Goal: Information Seeking & Learning: Compare options

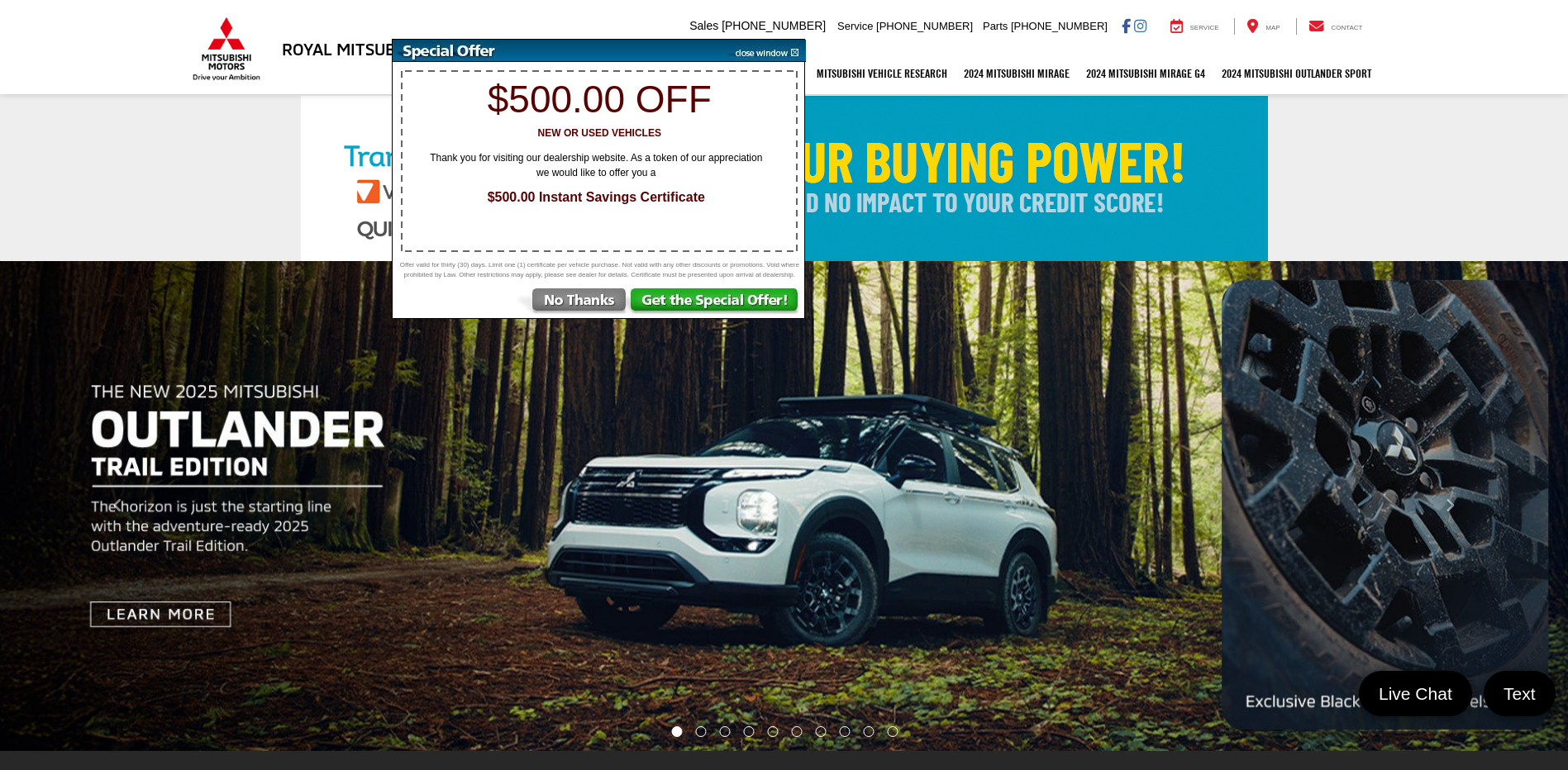
click at [600, 316] on img at bounding box center [571, 302] width 115 height 29
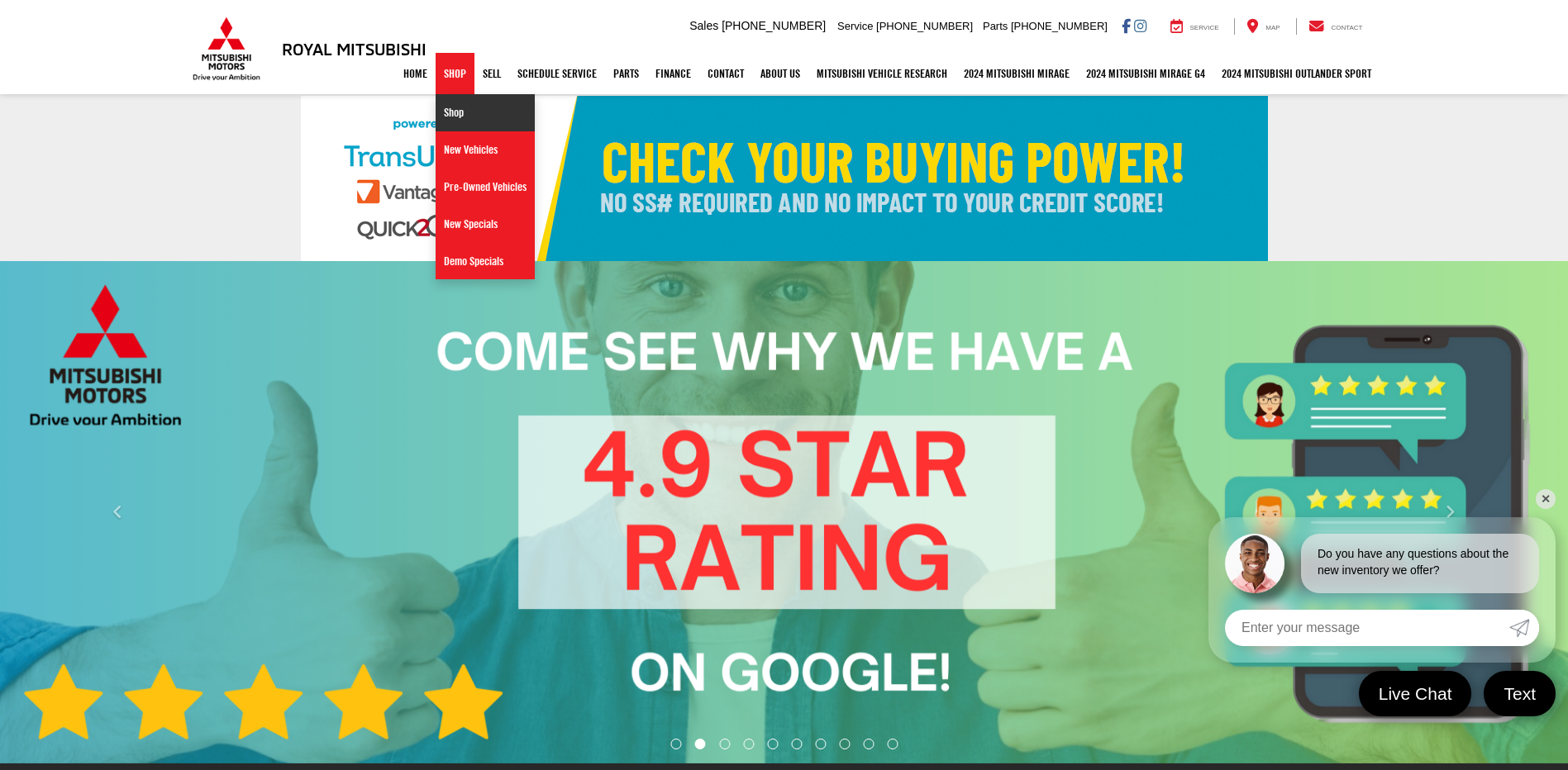
click at [441, 122] on link "Shop" at bounding box center [485, 112] width 100 height 37
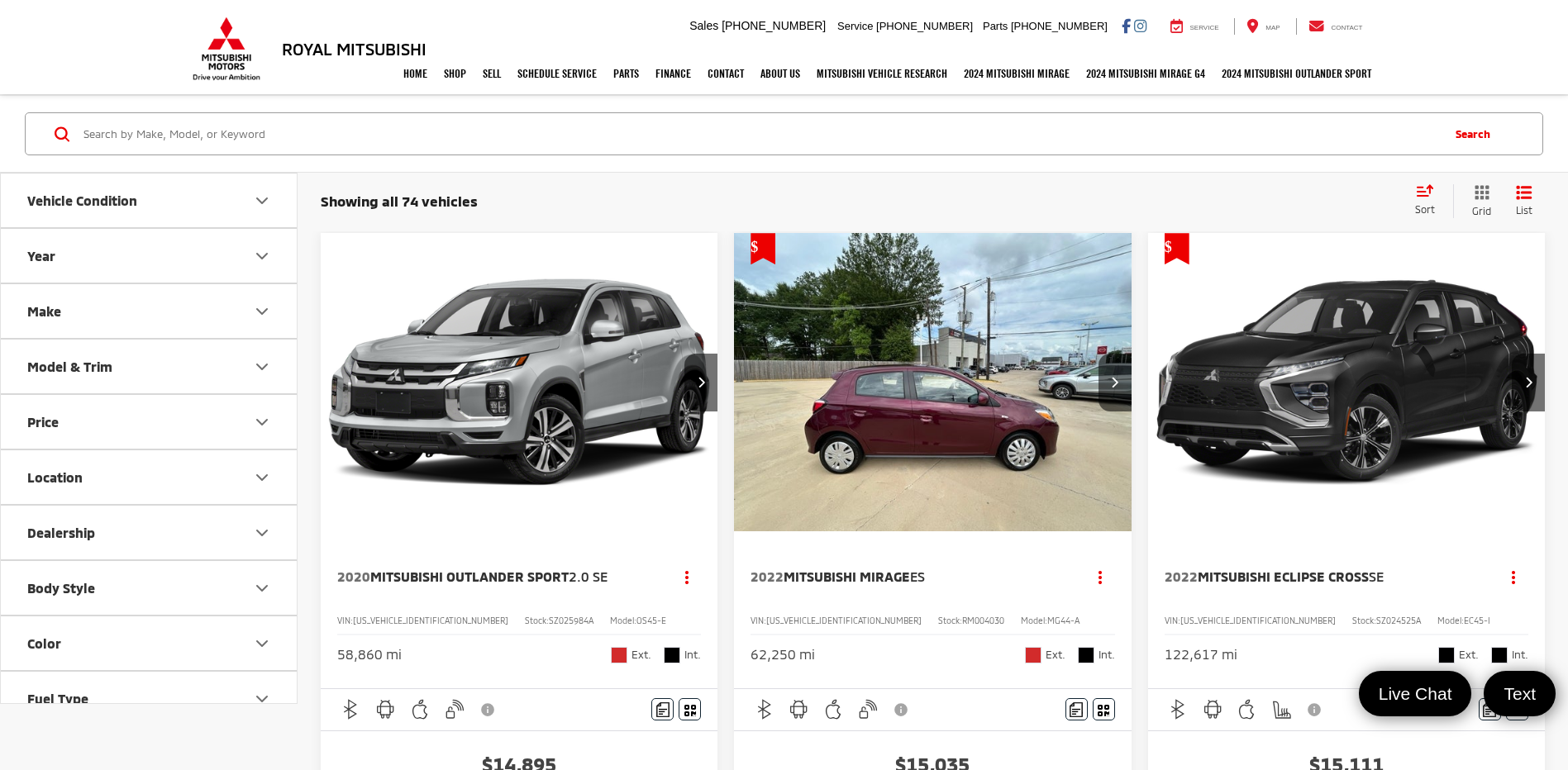
click at [266, 312] on icon "Make" at bounding box center [262, 311] width 20 height 20
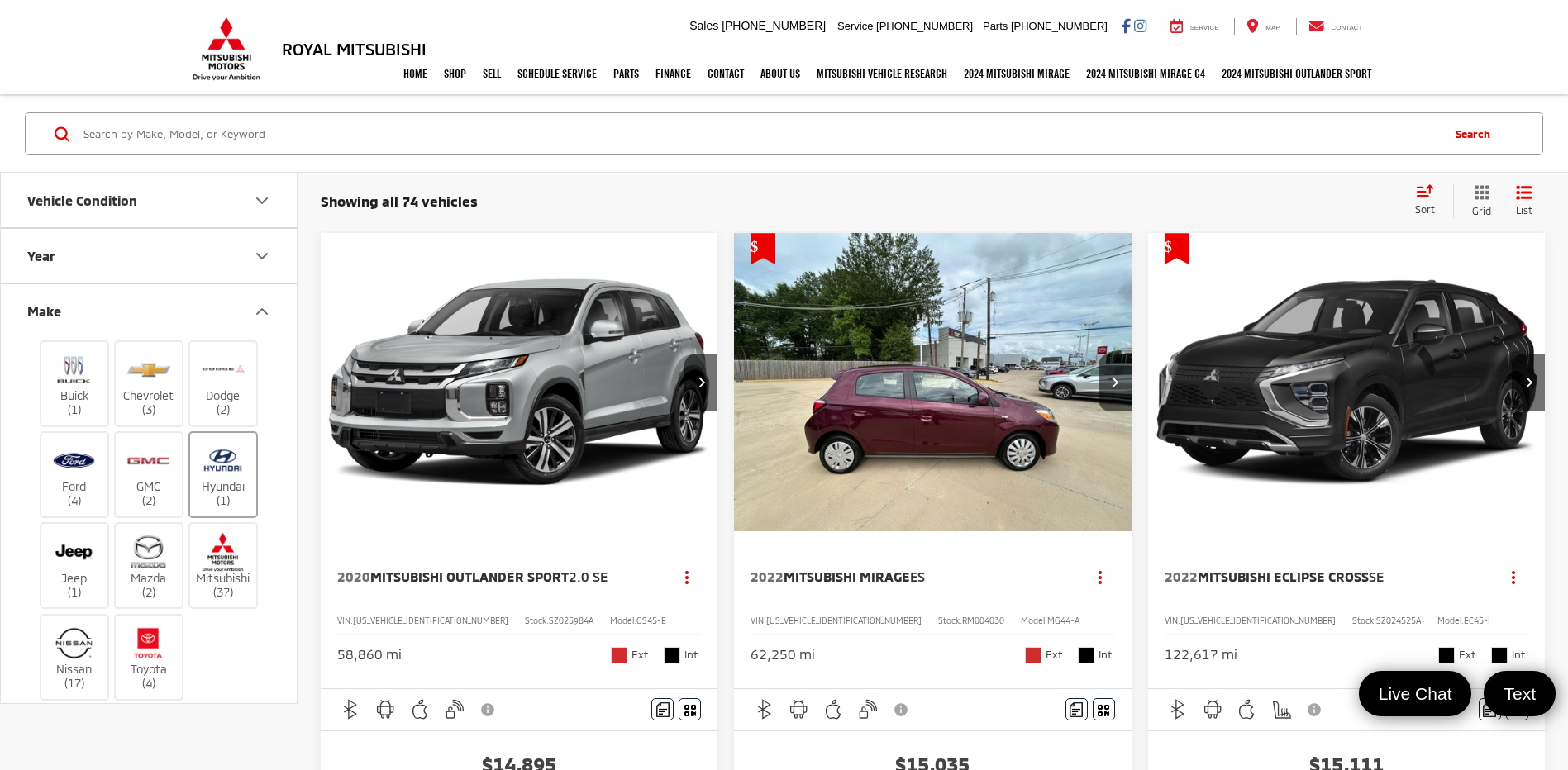
click at [222, 463] on img at bounding box center [223, 460] width 46 height 39
click at [0, 0] on input "Hyundai (1)" at bounding box center [0, 0] width 0 height 0
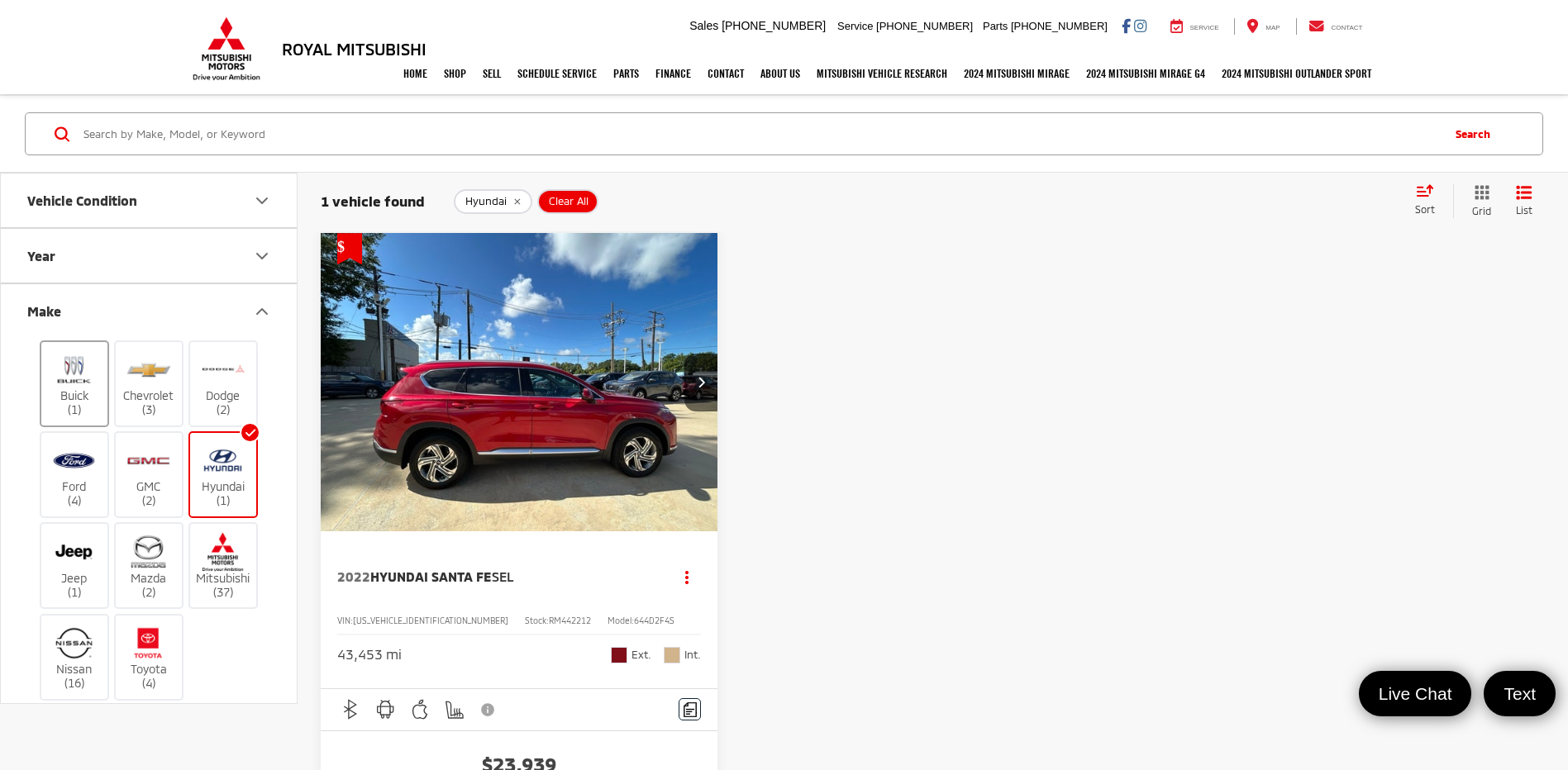
click at [75, 399] on label "Buick (1)" at bounding box center [75, 384] width 67 height 67
click at [0, 0] on input "Buick (1)" at bounding box center [0, 0] width 0 height 0
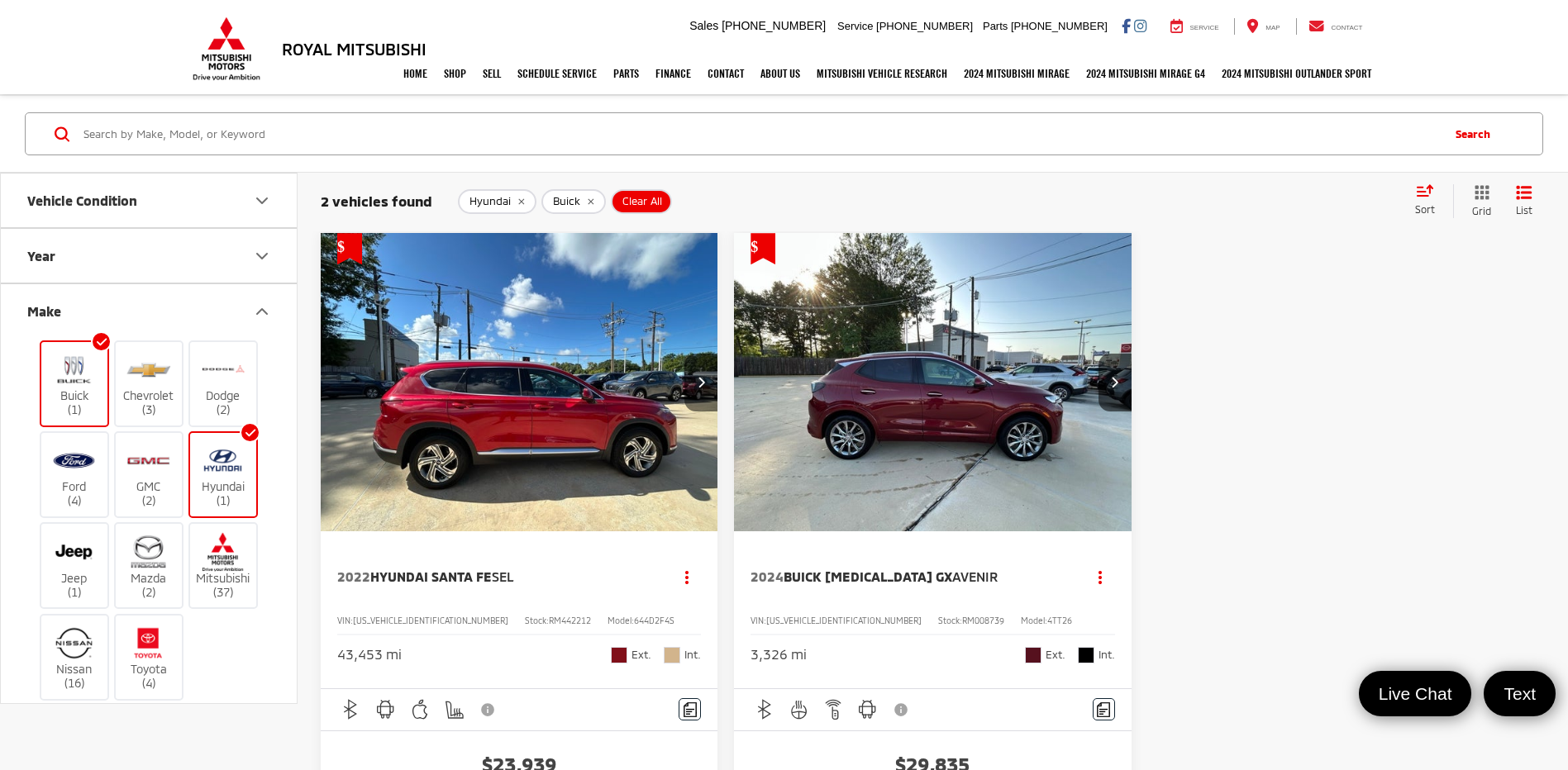
click at [711, 383] on button "Next image" at bounding box center [701, 382] width 33 height 58
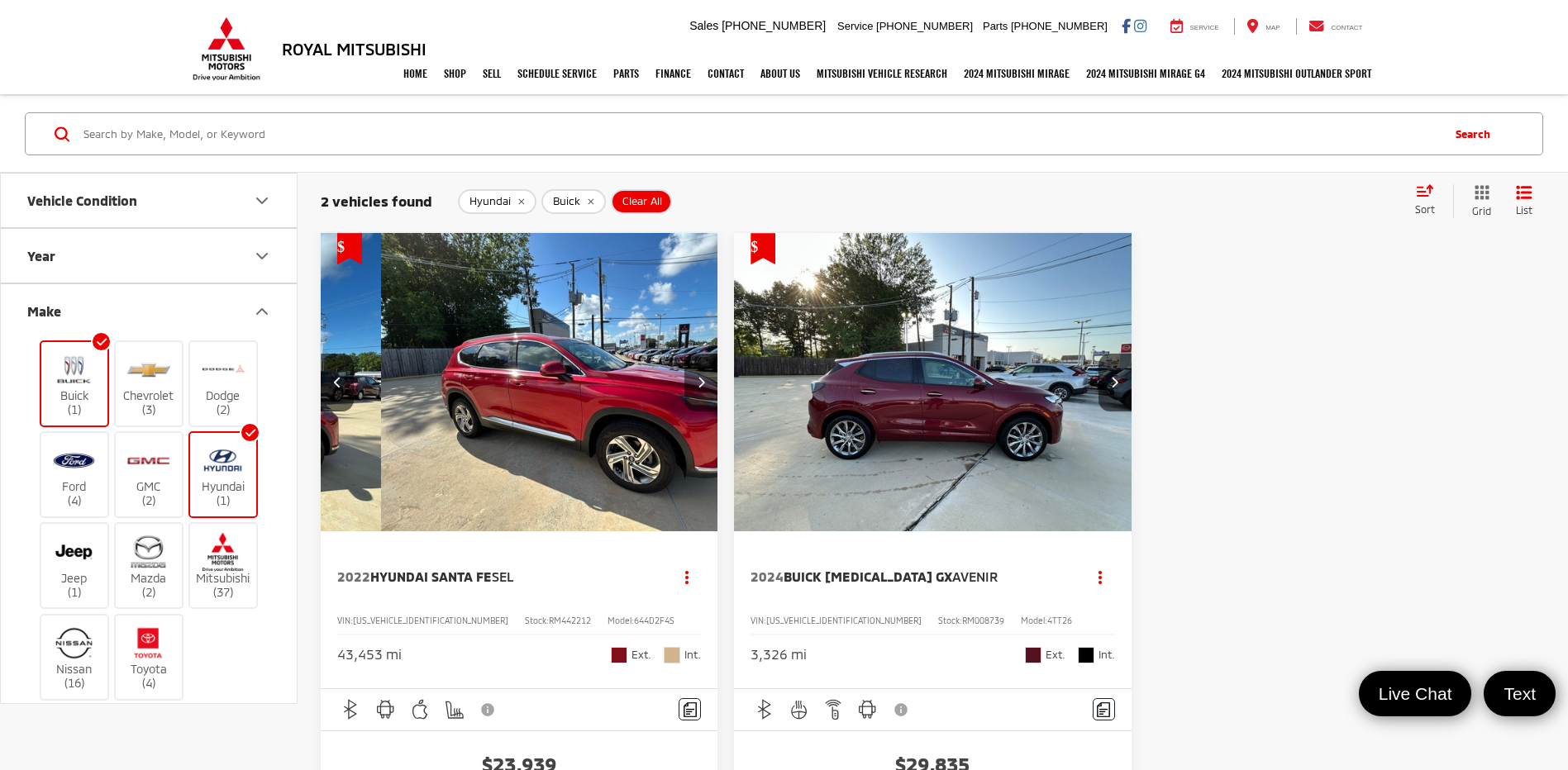
scroll to position [0, 399]
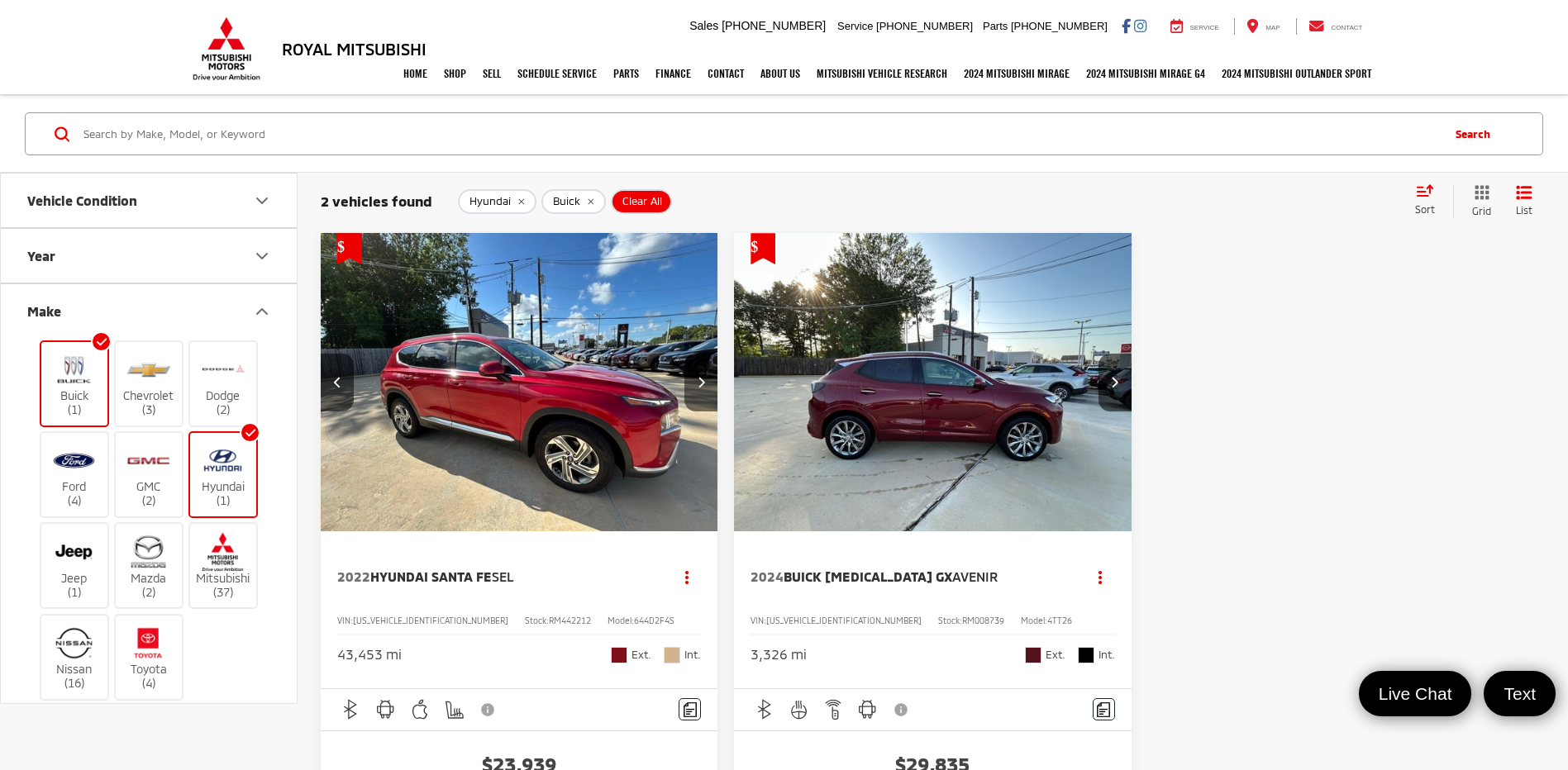
click at [711, 383] on button "Next image" at bounding box center [701, 382] width 33 height 58
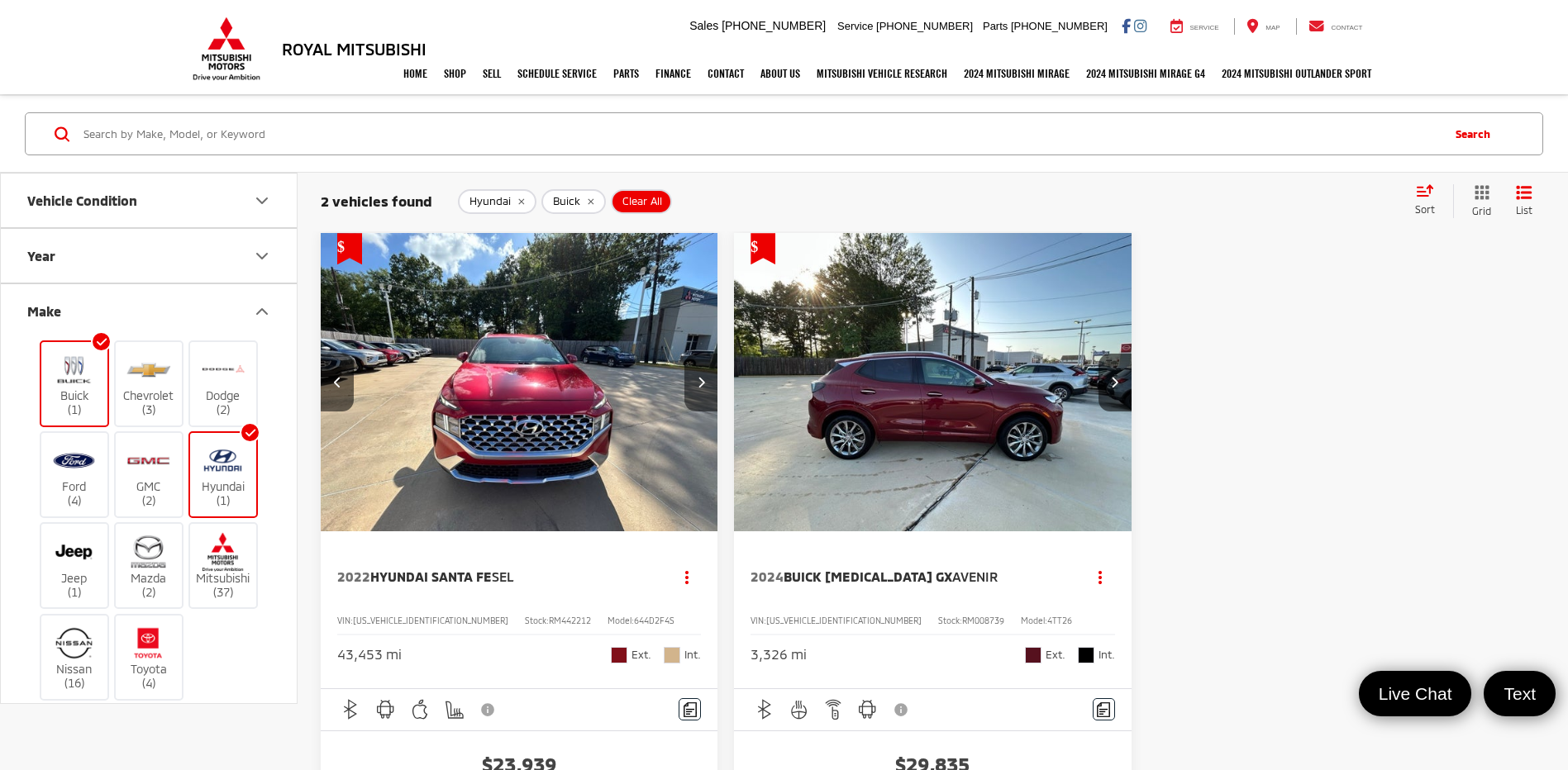
click at [711, 383] on button "Next image" at bounding box center [701, 382] width 33 height 58
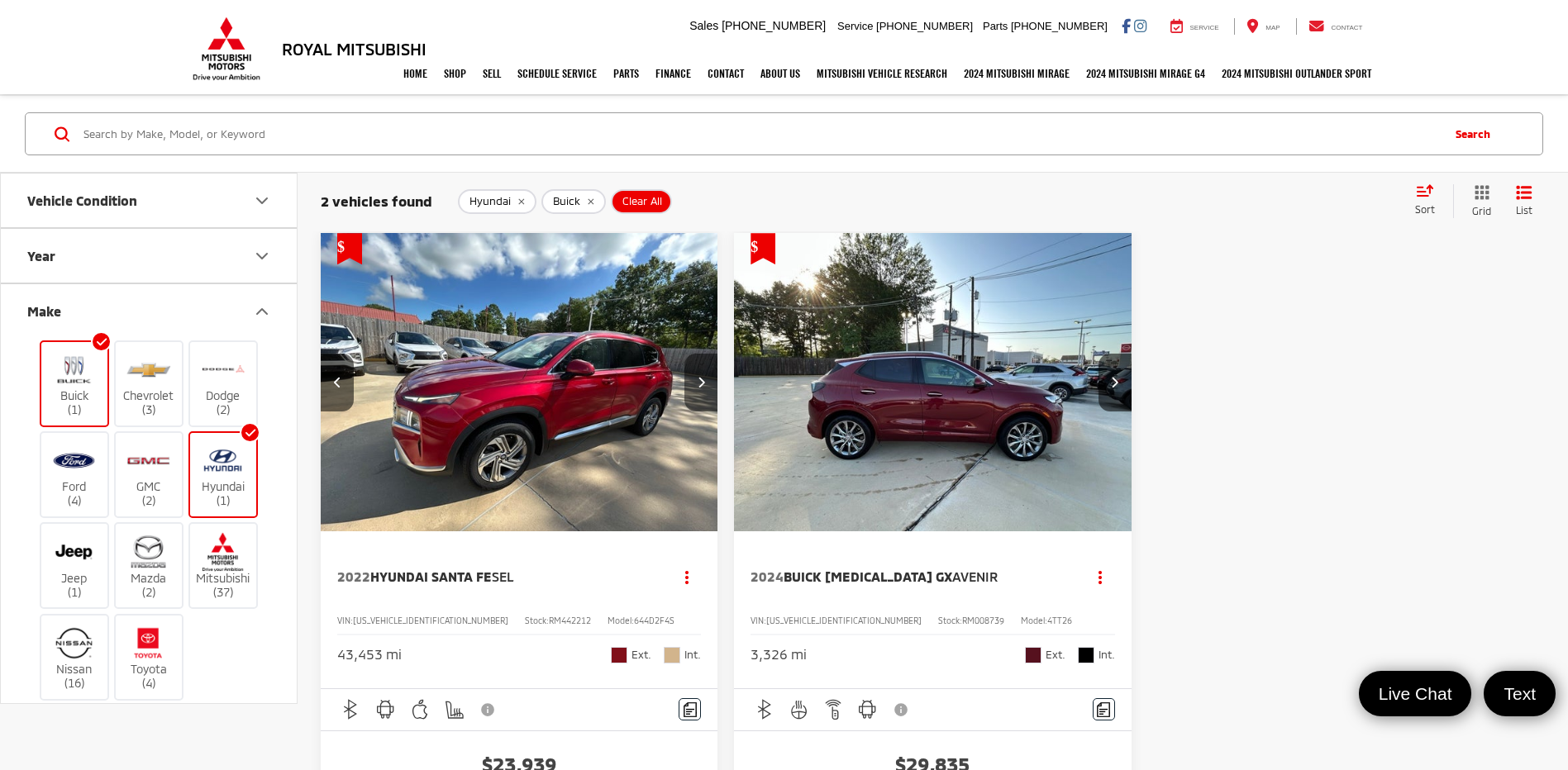
click at [711, 383] on button "Next image" at bounding box center [701, 382] width 33 height 58
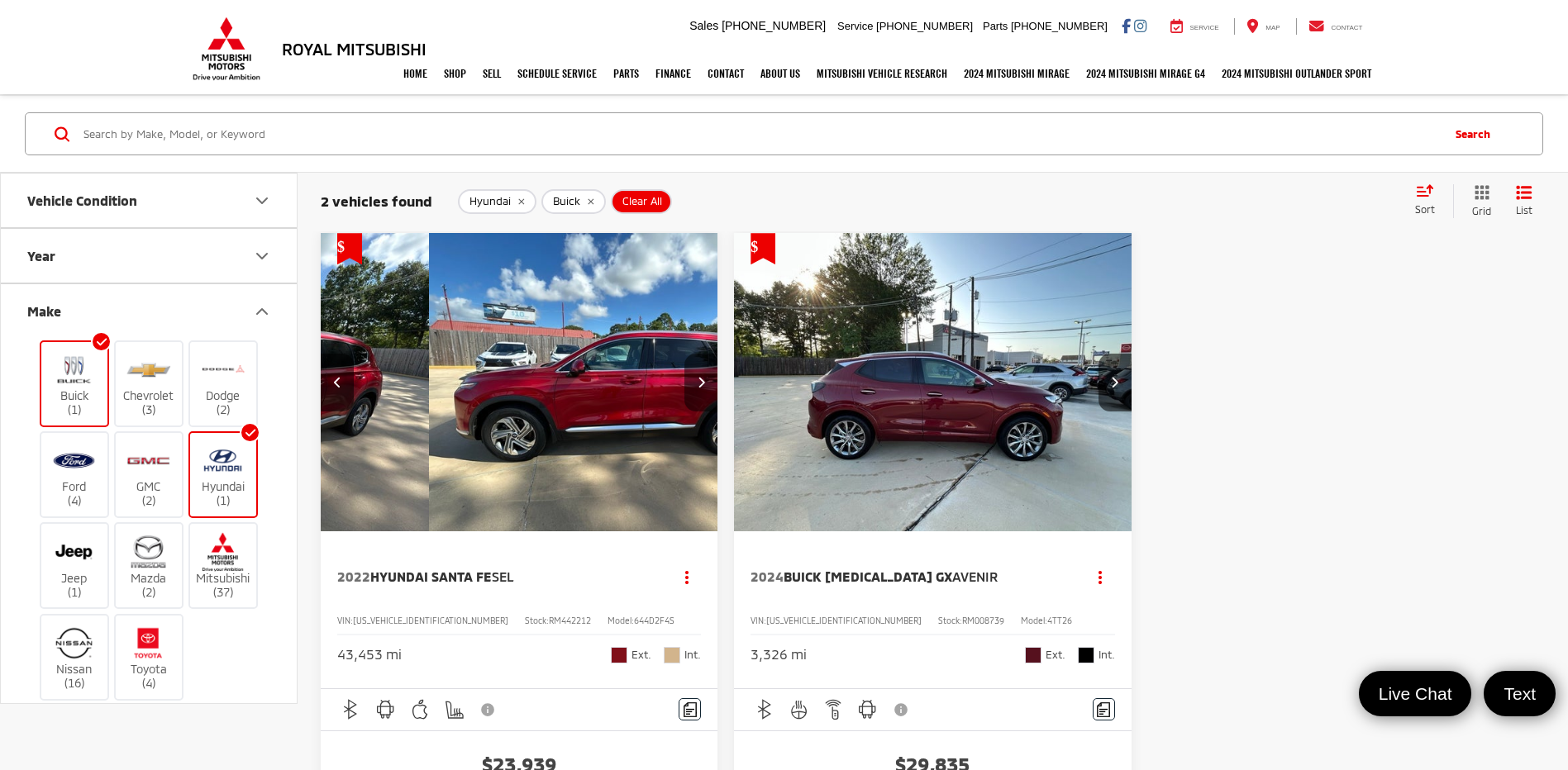
scroll to position [0, 1598]
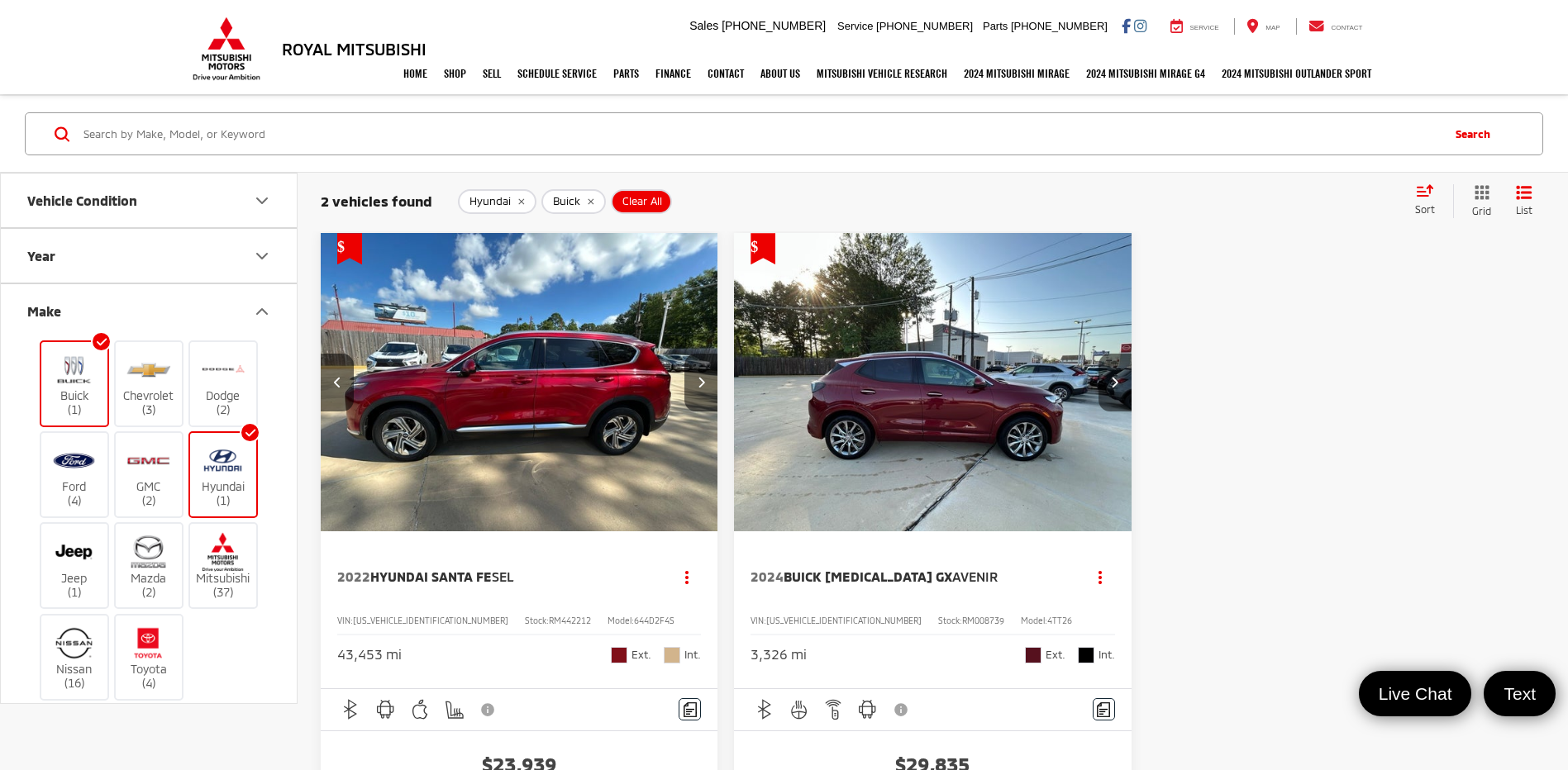
click at [1110, 367] on button "Next image" at bounding box center [1115, 382] width 33 height 58
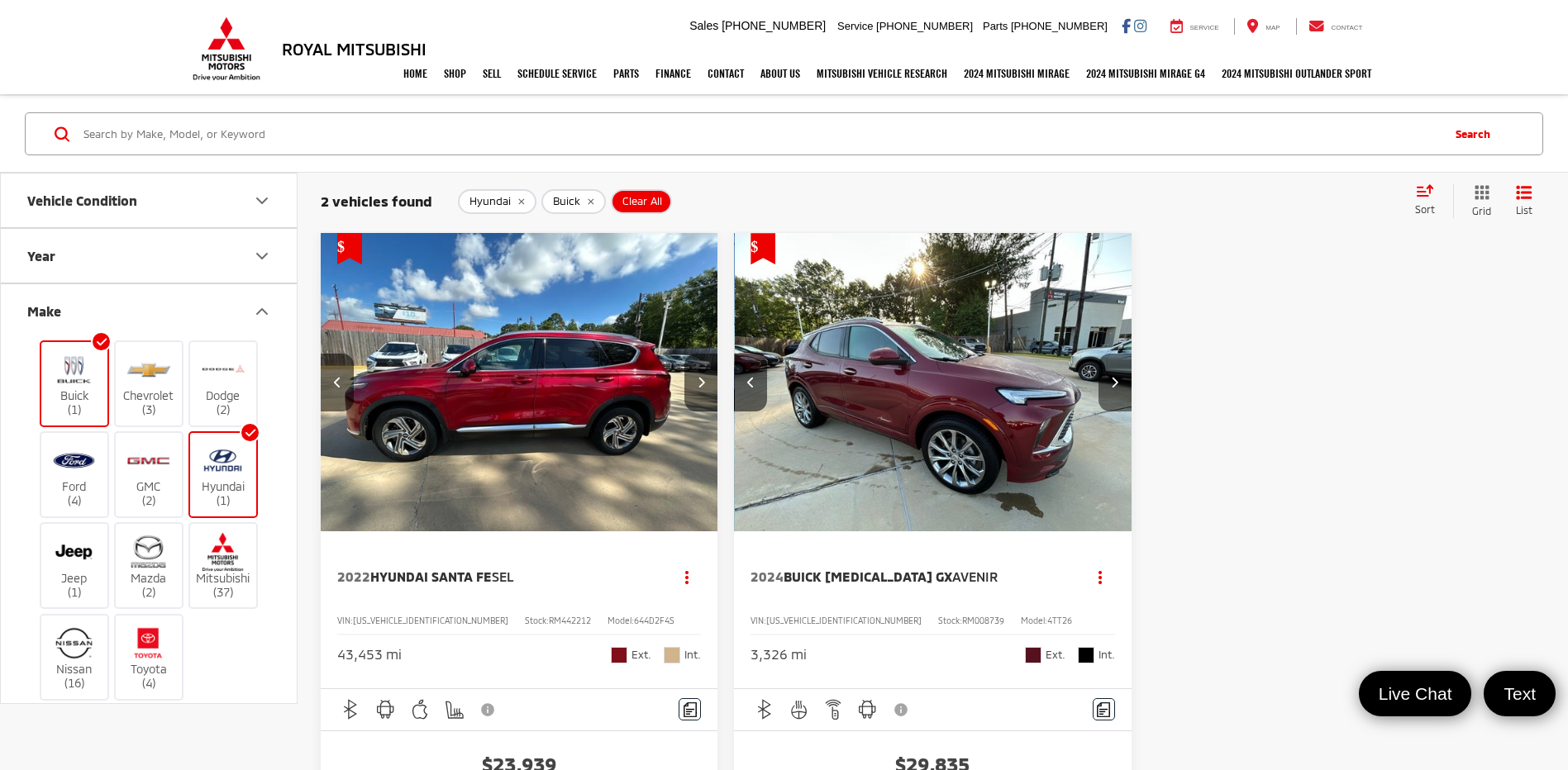
scroll to position [0, 399]
click at [1110, 367] on button "Next image" at bounding box center [1115, 382] width 33 height 58
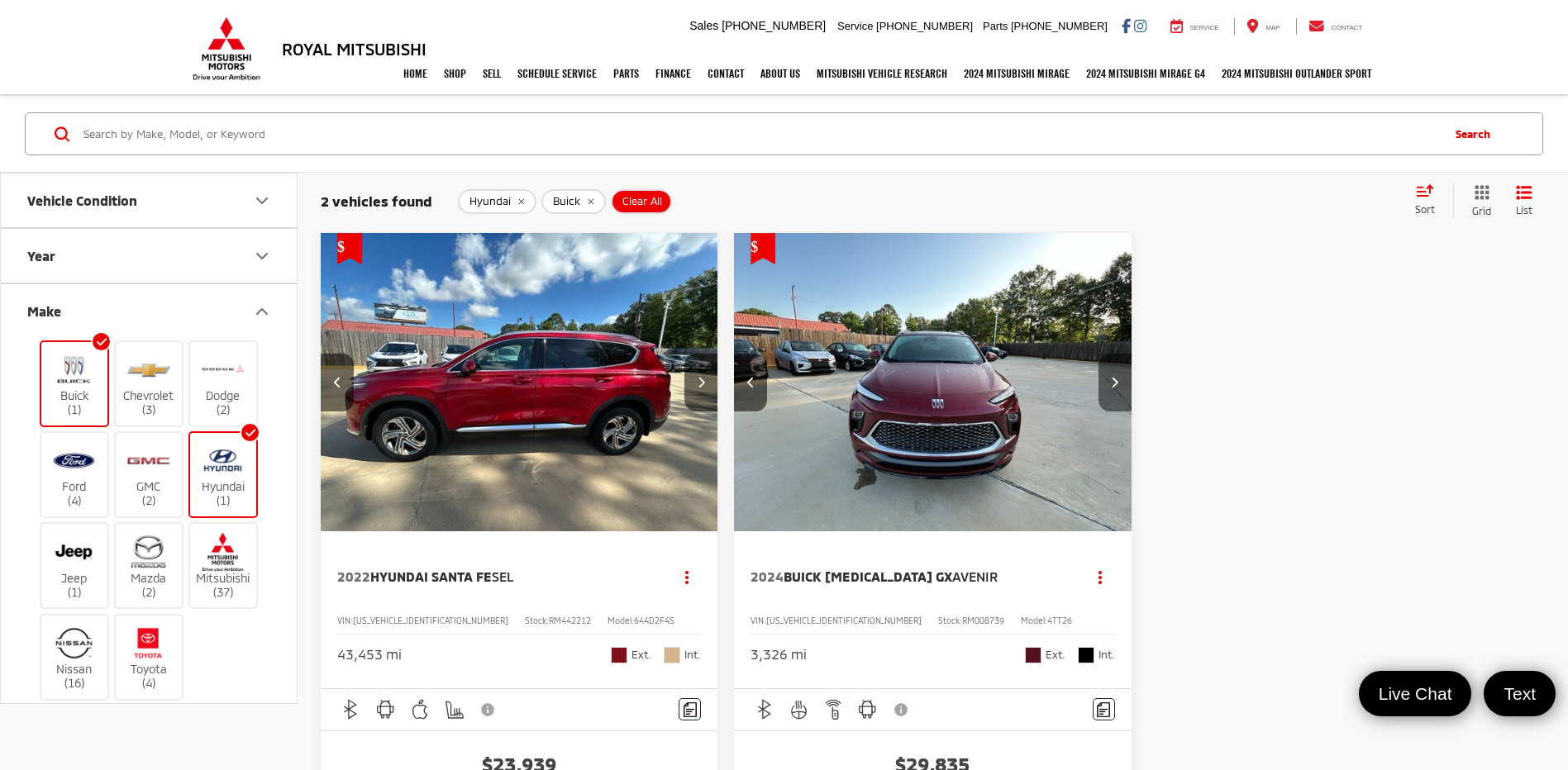
click at [1110, 367] on button "Next image" at bounding box center [1115, 382] width 33 height 58
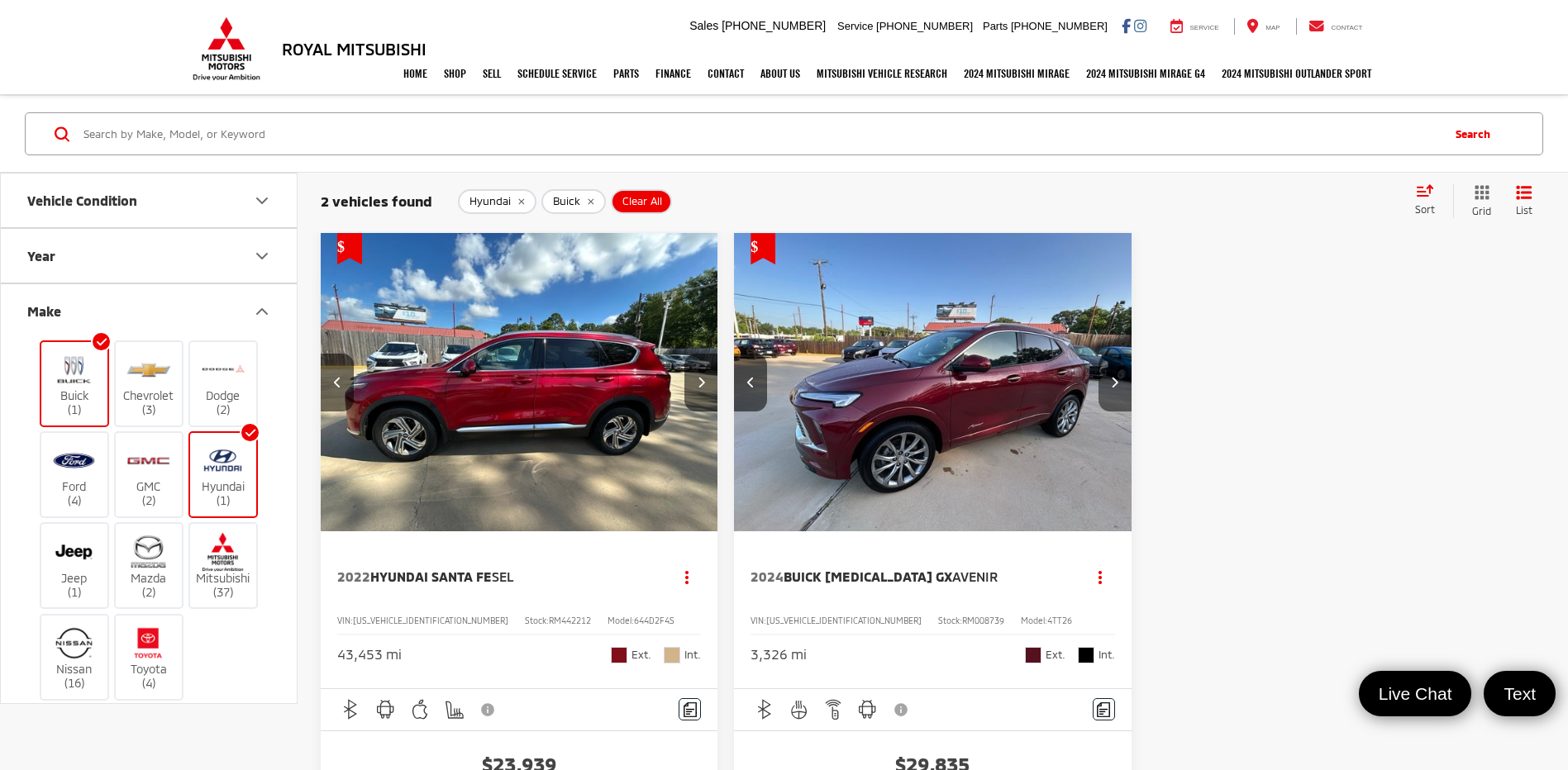
click at [1110, 367] on button "Next image" at bounding box center [1115, 382] width 33 height 58
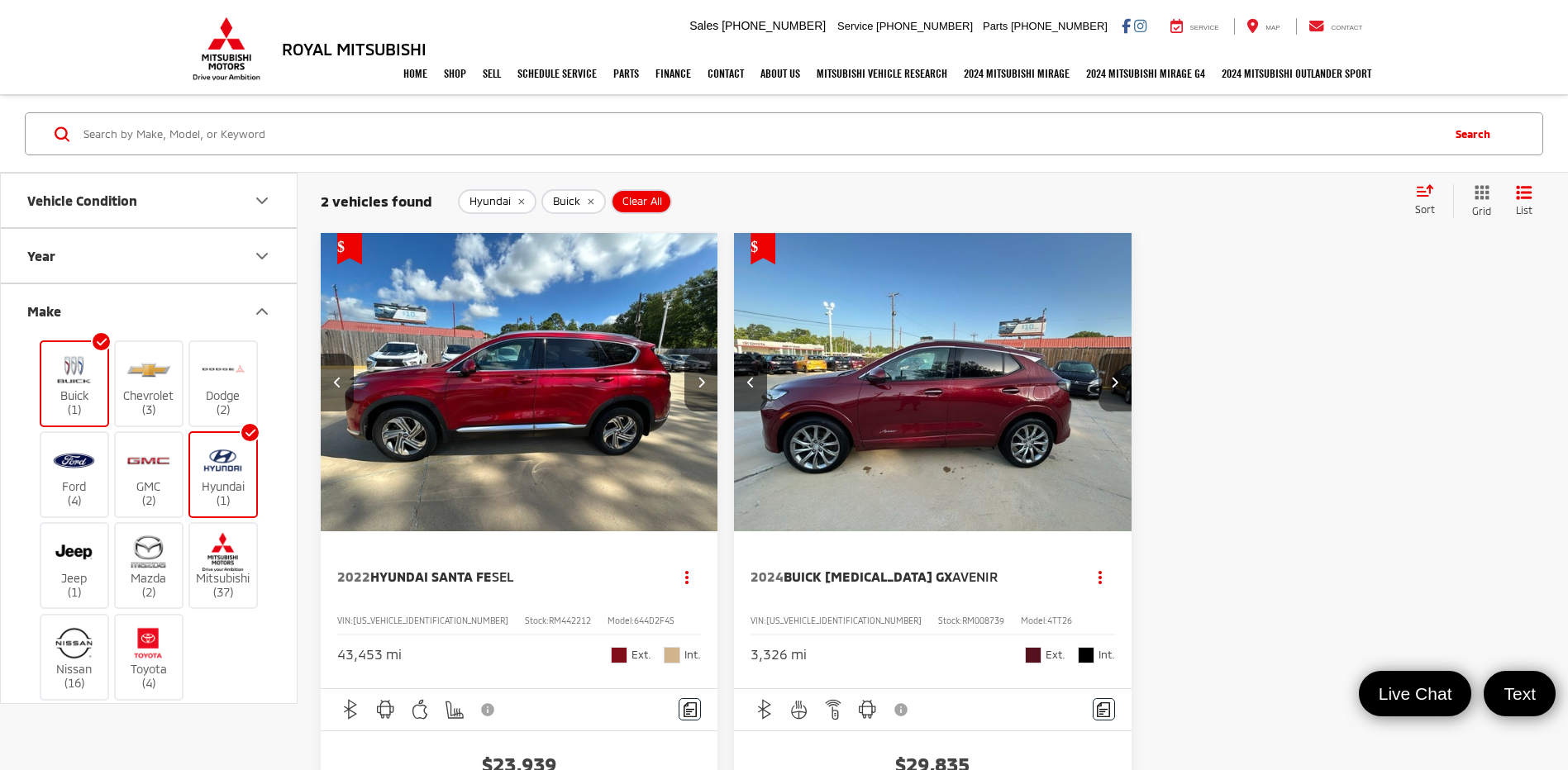
click at [1110, 367] on button "Next image" at bounding box center [1115, 382] width 33 height 58
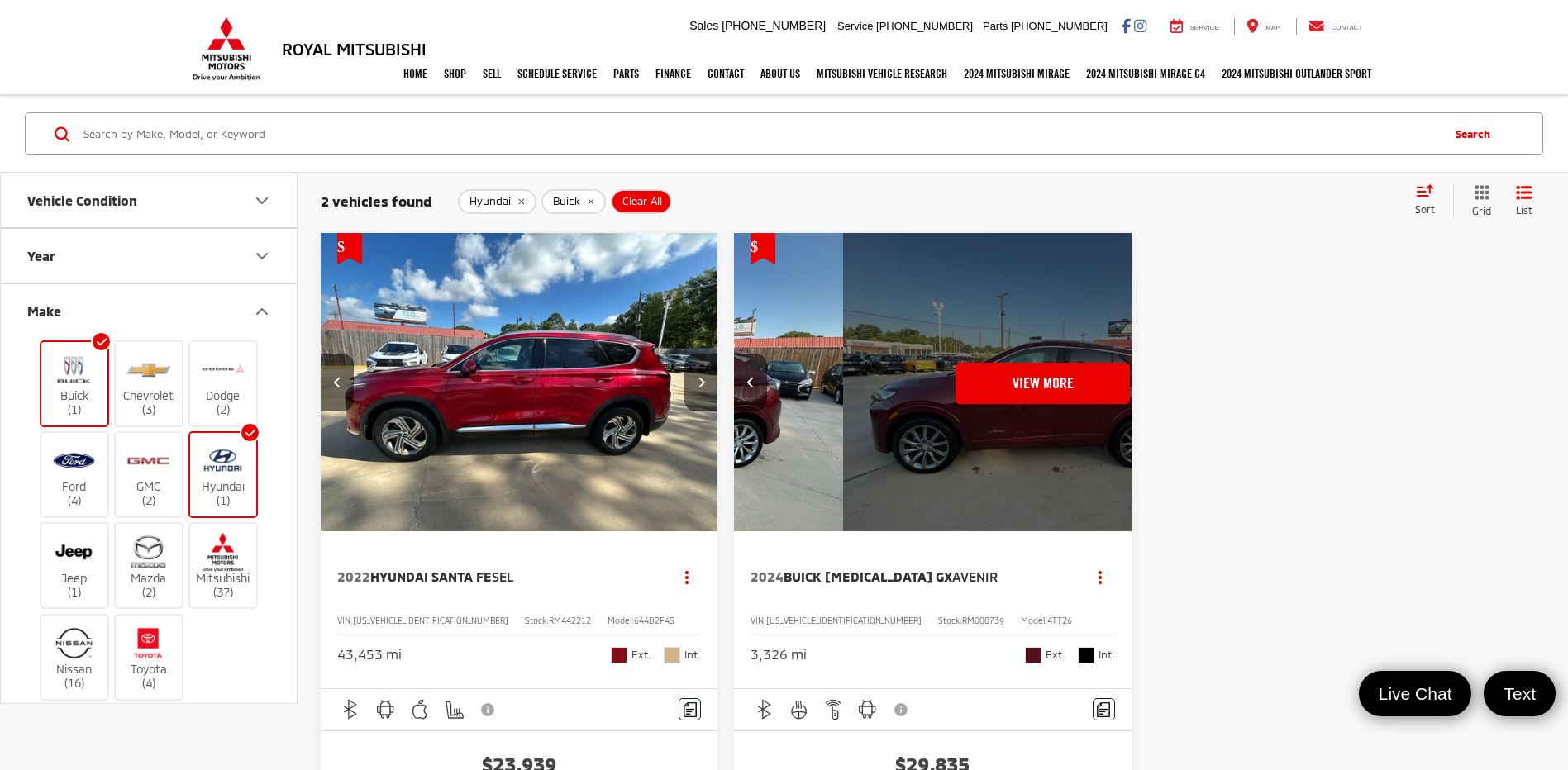
scroll to position [0, 1999]
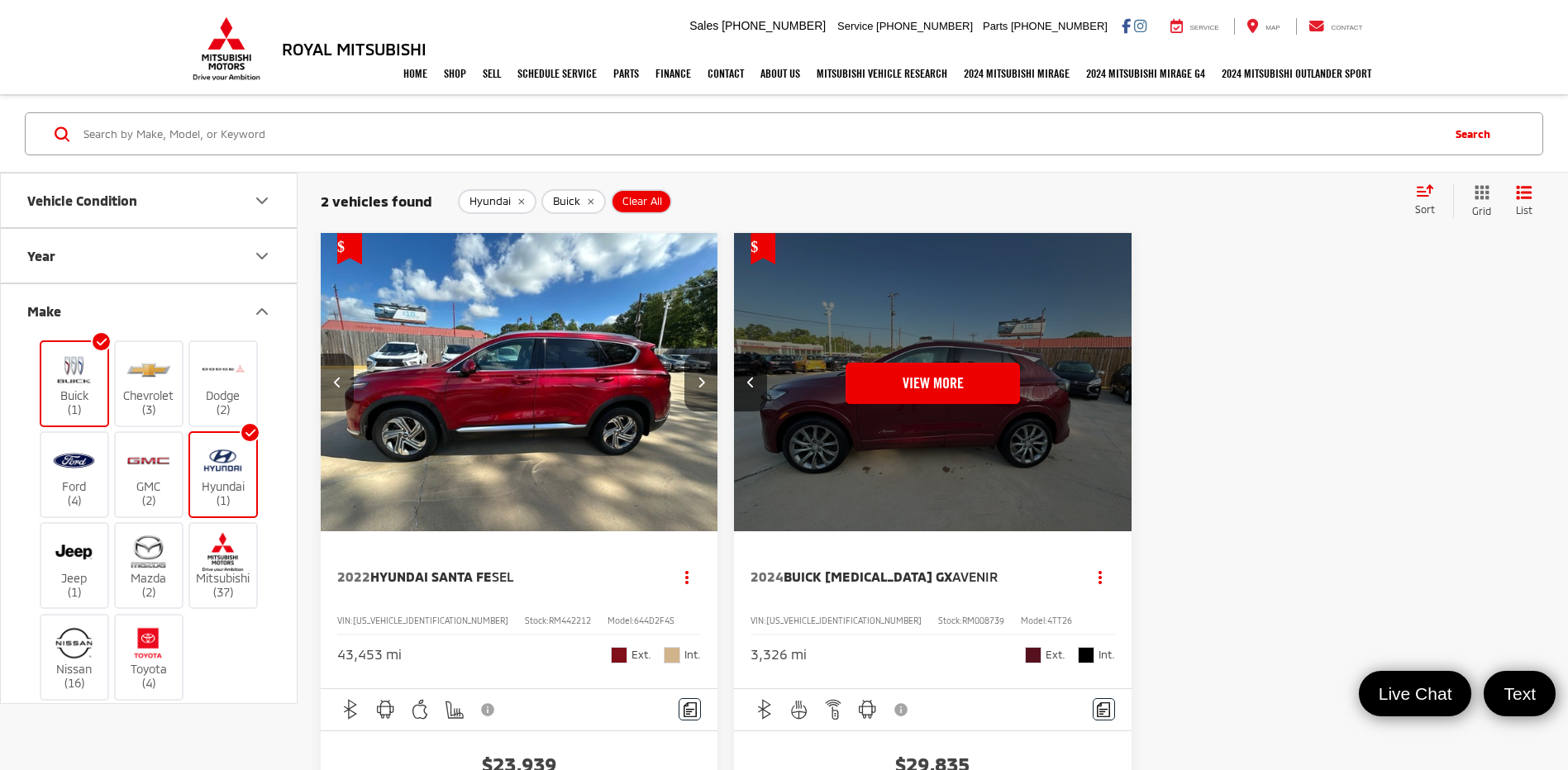
drag, startPoint x: 227, startPoint y: 477, endPoint x: 209, endPoint y: 471, distance: 19.0
click at [226, 477] on img at bounding box center [223, 460] width 46 height 39
click at [0, 0] on input "Hyundai (1)" at bounding box center [0, 0] width 0 height 0
click at [67, 385] on img at bounding box center [74, 370] width 46 height 39
click at [0, 0] on input "Buick (1)" at bounding box center [0, 0] width 0 height 0
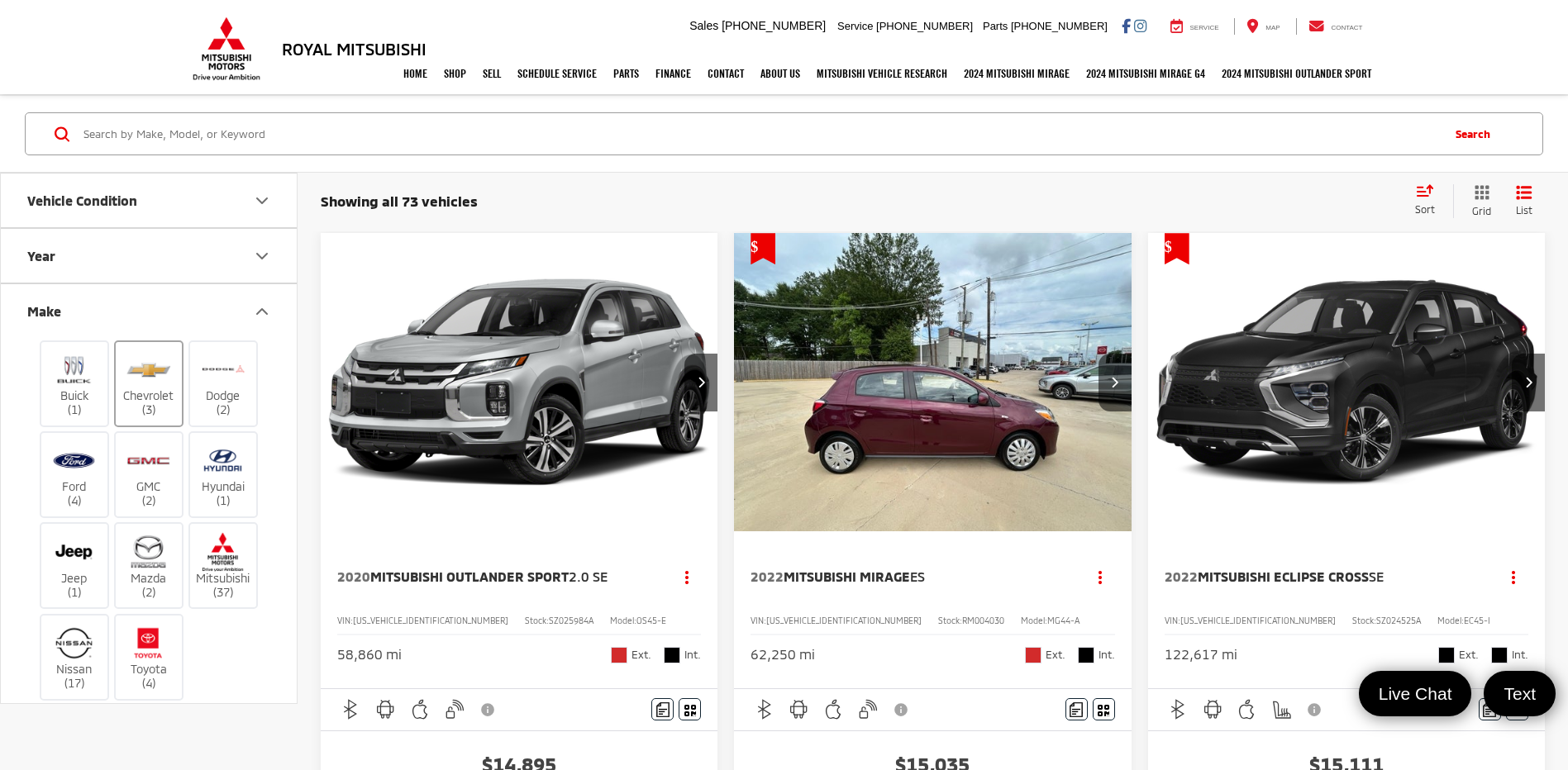
click at [144, 404] on label "Chevrolet (3)" at bounding box center [149, 384] width 67 height 67
click at [0, 0] on input "Chevrolet (3)" at bounding box center [0, 0] width 0 height 0
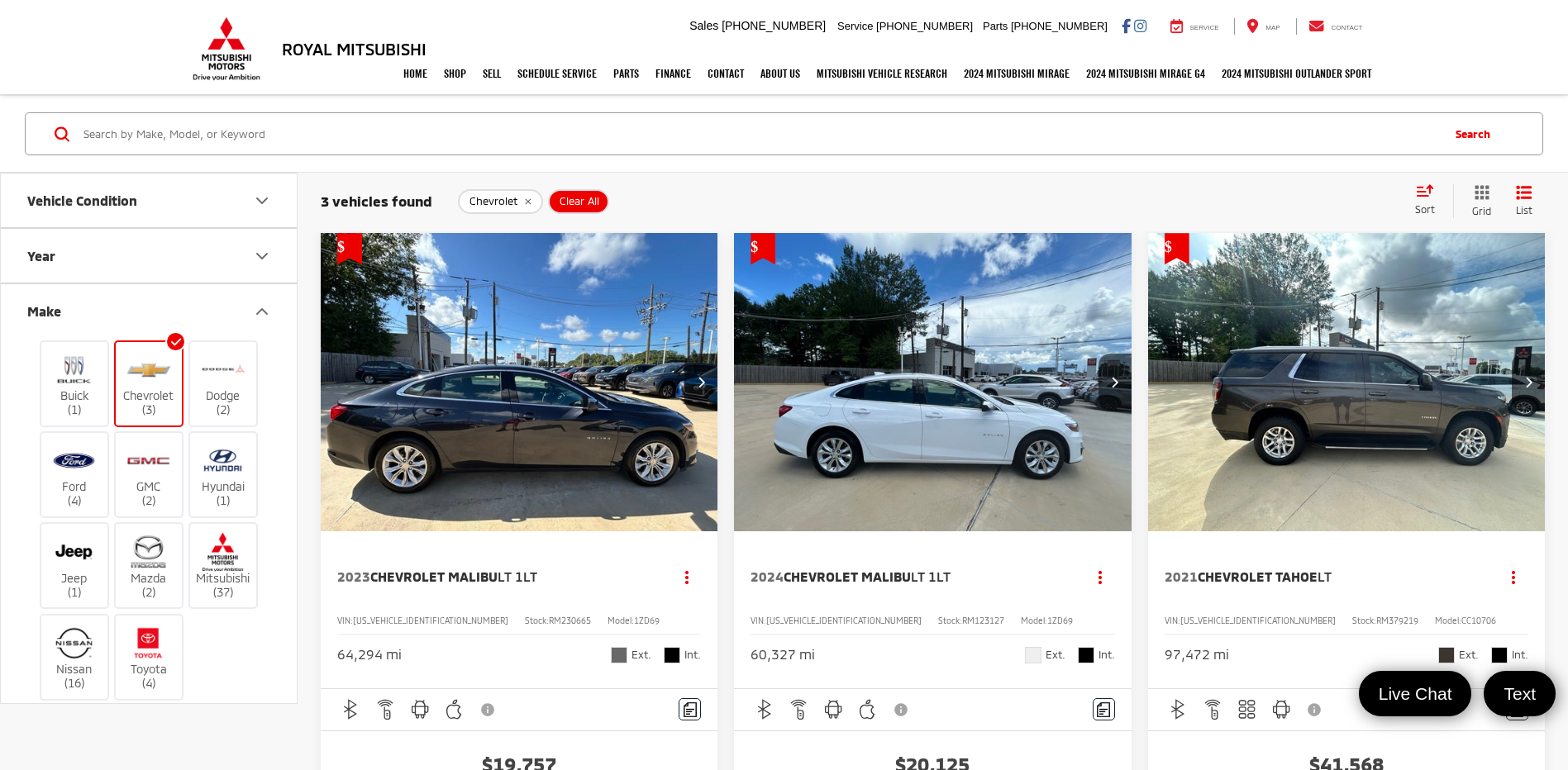
click at [144, 391] on label "Chevrolet (3)" at bounding box center [149, 384] width 67 height 67
click at [0, 0] on input "Chevrolet (3)" at bounding box center [0, 0] width 0 height 0
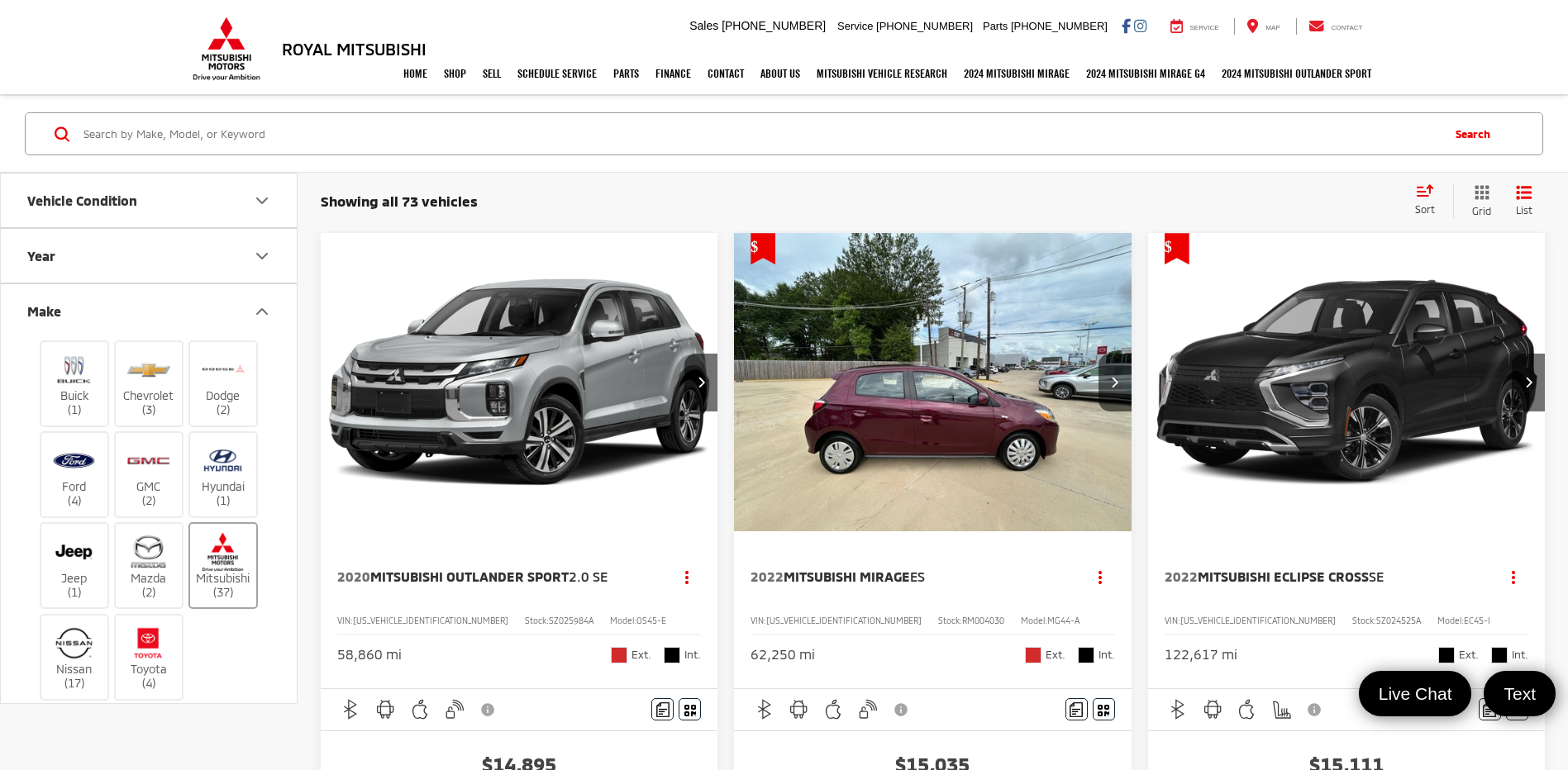
click at [224, 559] on img at bounding box center [223, 552] width 46 height 39
click at [0, 0] on input "Mitsubishi (37)" at bounding box center [0, 0] width 0 height 0
click at [74, 649] on img at bounding box center [74, 643] width 46 height 39
click at [0, 0] on input "Nissan (16)" at bounding box center [0, 0] width 0 height 0
click at [256, 310] on icon "Make" at bounding box center [262, 311] width 20 height 20
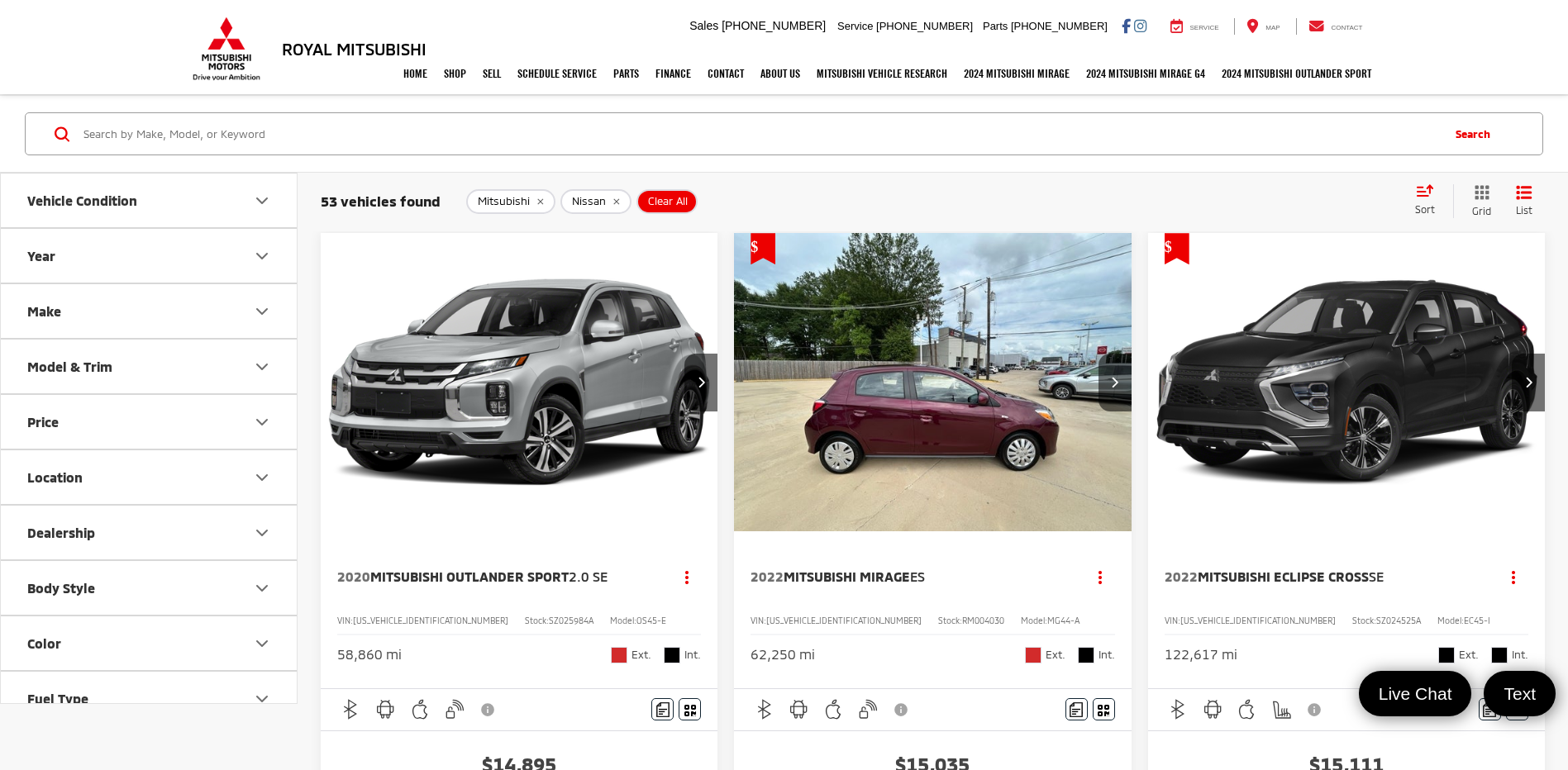
click at [258, 421] on icon "Price" at bounding box center [262, 422] width 9 height 5
click at [258, 421] on icon "Price" at bounding box center [262, 422] width 20 height 20
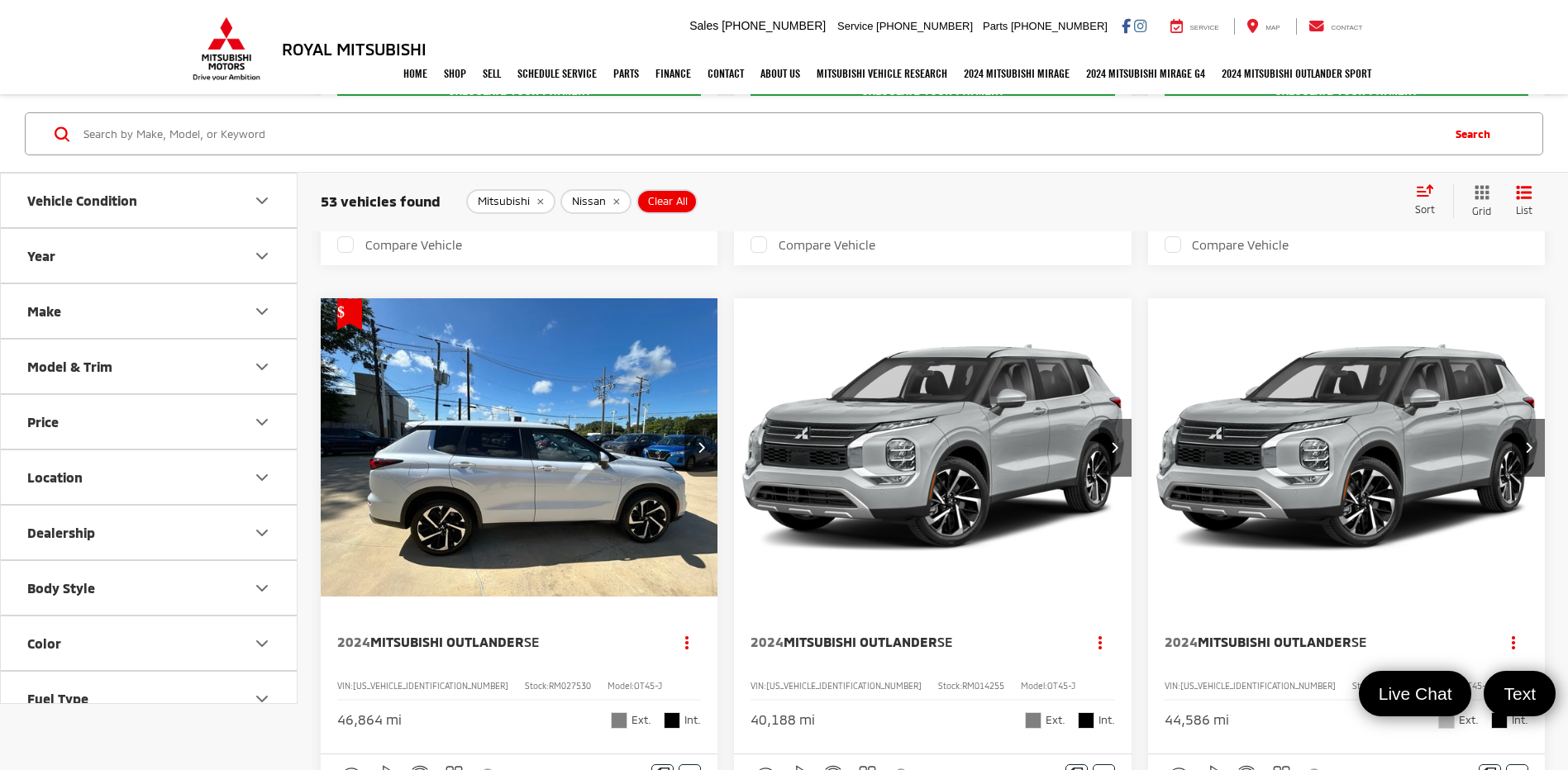
scroll to position [1653, 0]
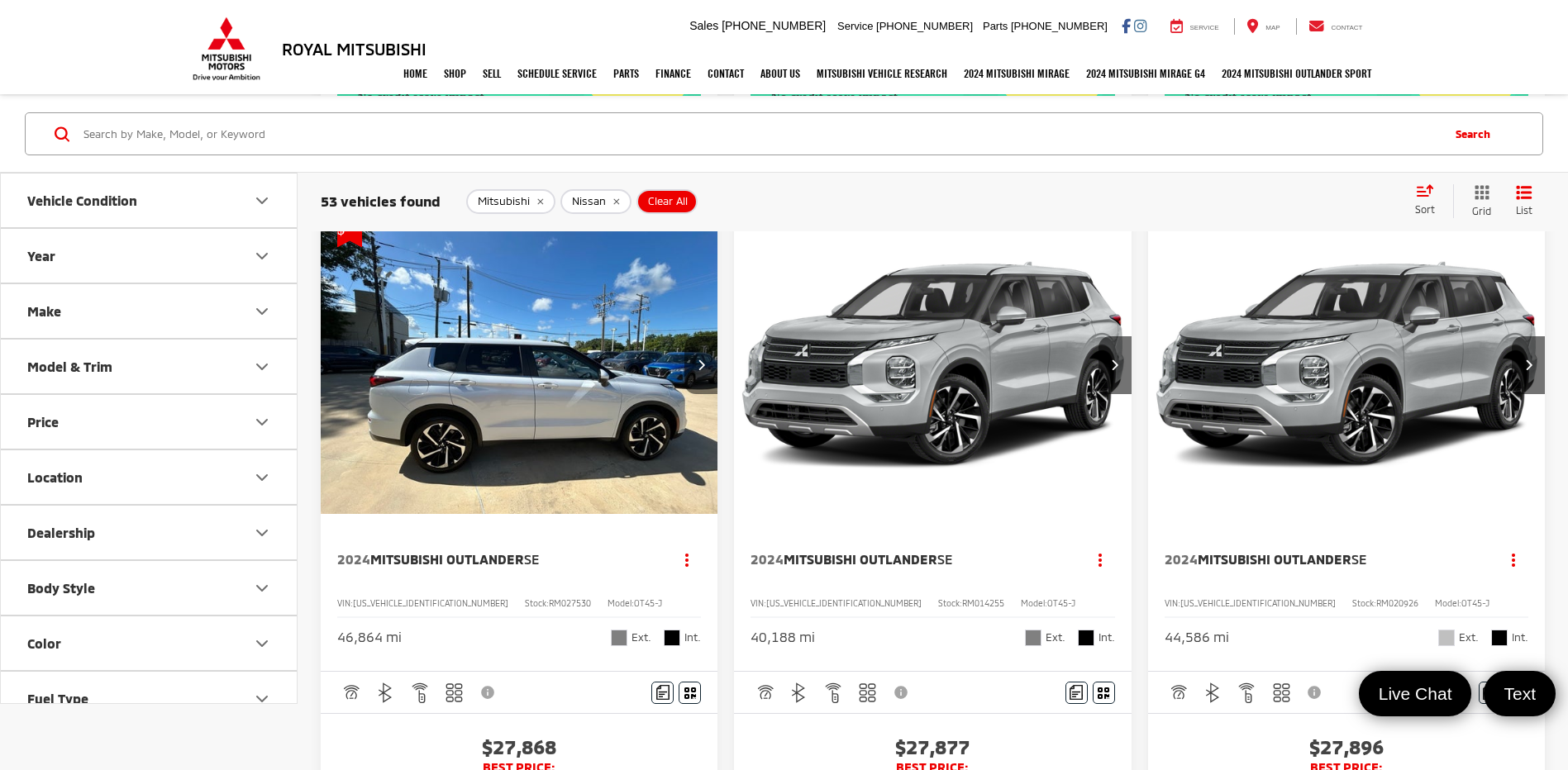
click at [710, 364] on button "Next image" at bounding box center [701, 365] width 33 height 58
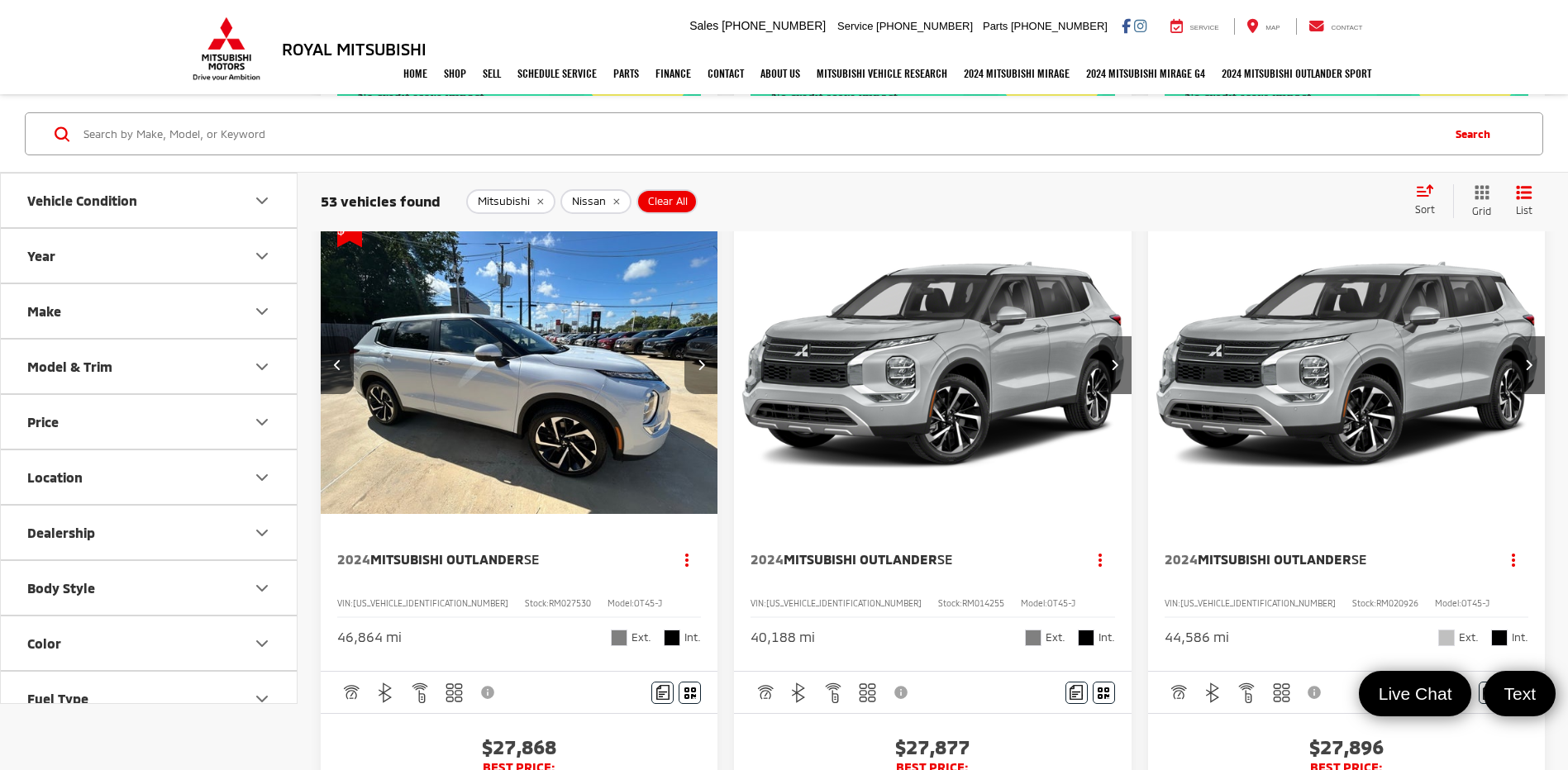
click at [710, 364] on button "Next image" at bounding box center [701, 365] width 33 height 58
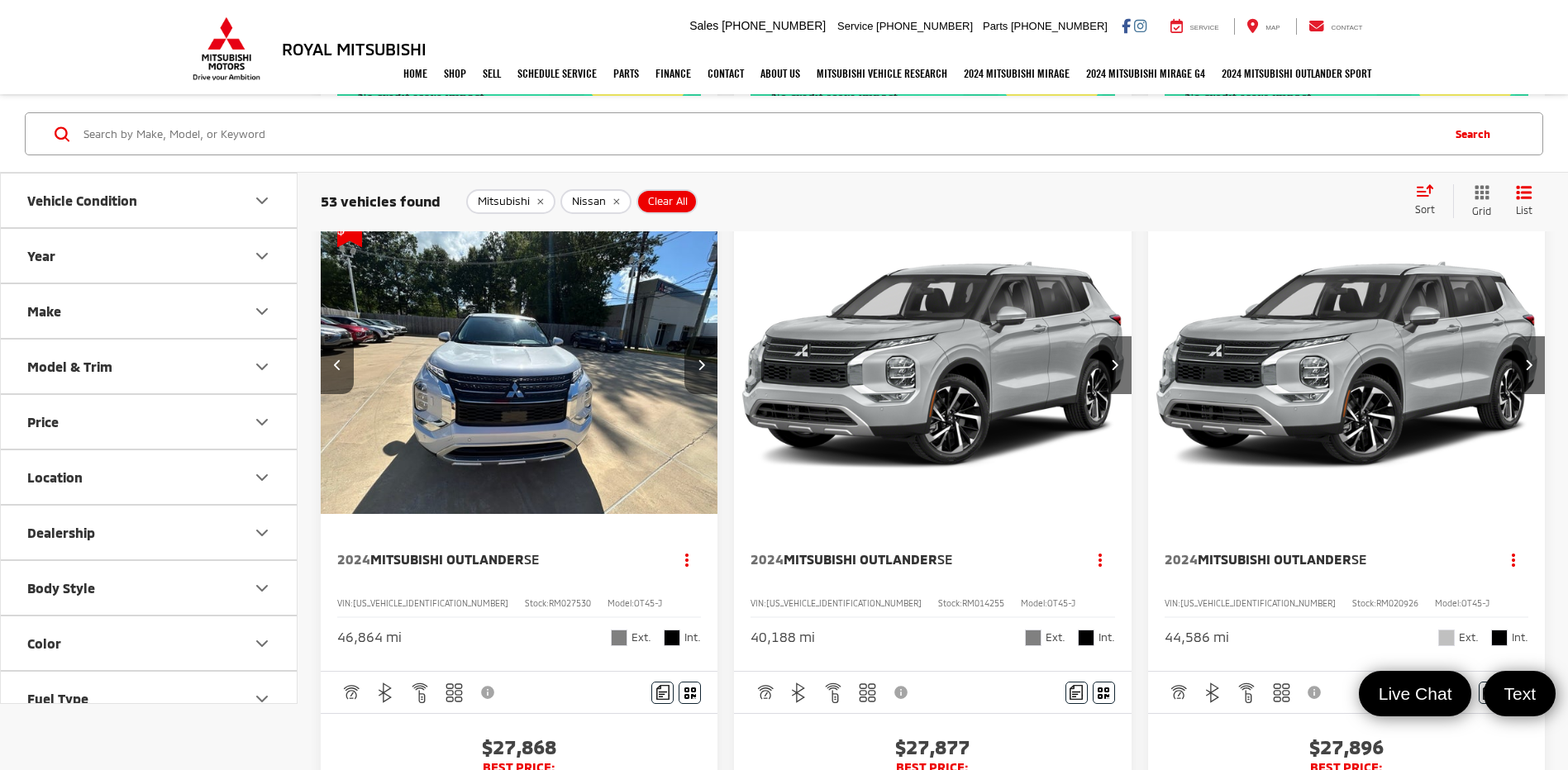
click at [710, 364] on button "Next image" at bounding box center [701, 365] width 33 height 58
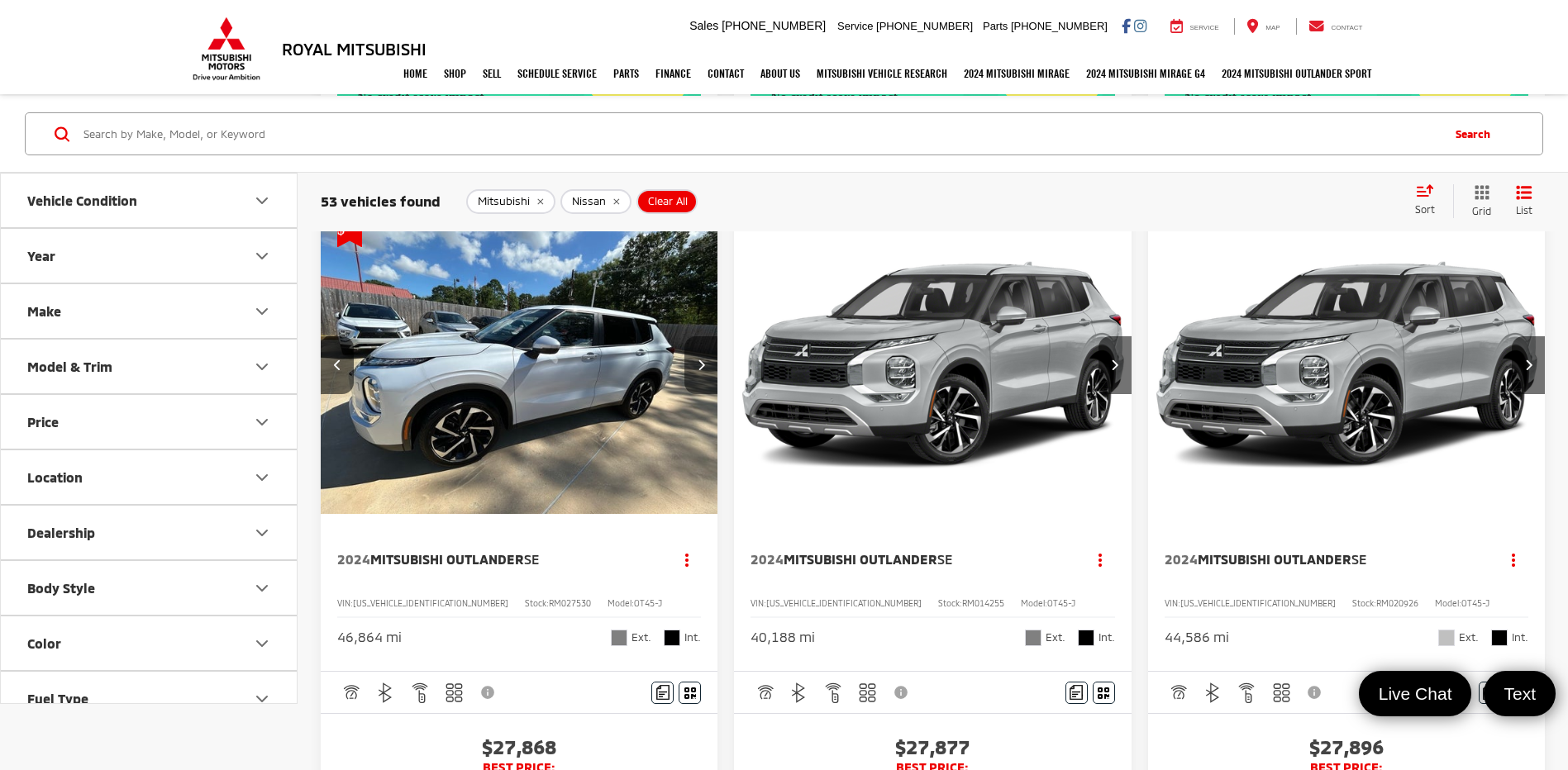
click at [710, 366] on button "Next image" at bounding box center [701, 365] width 33 height 58
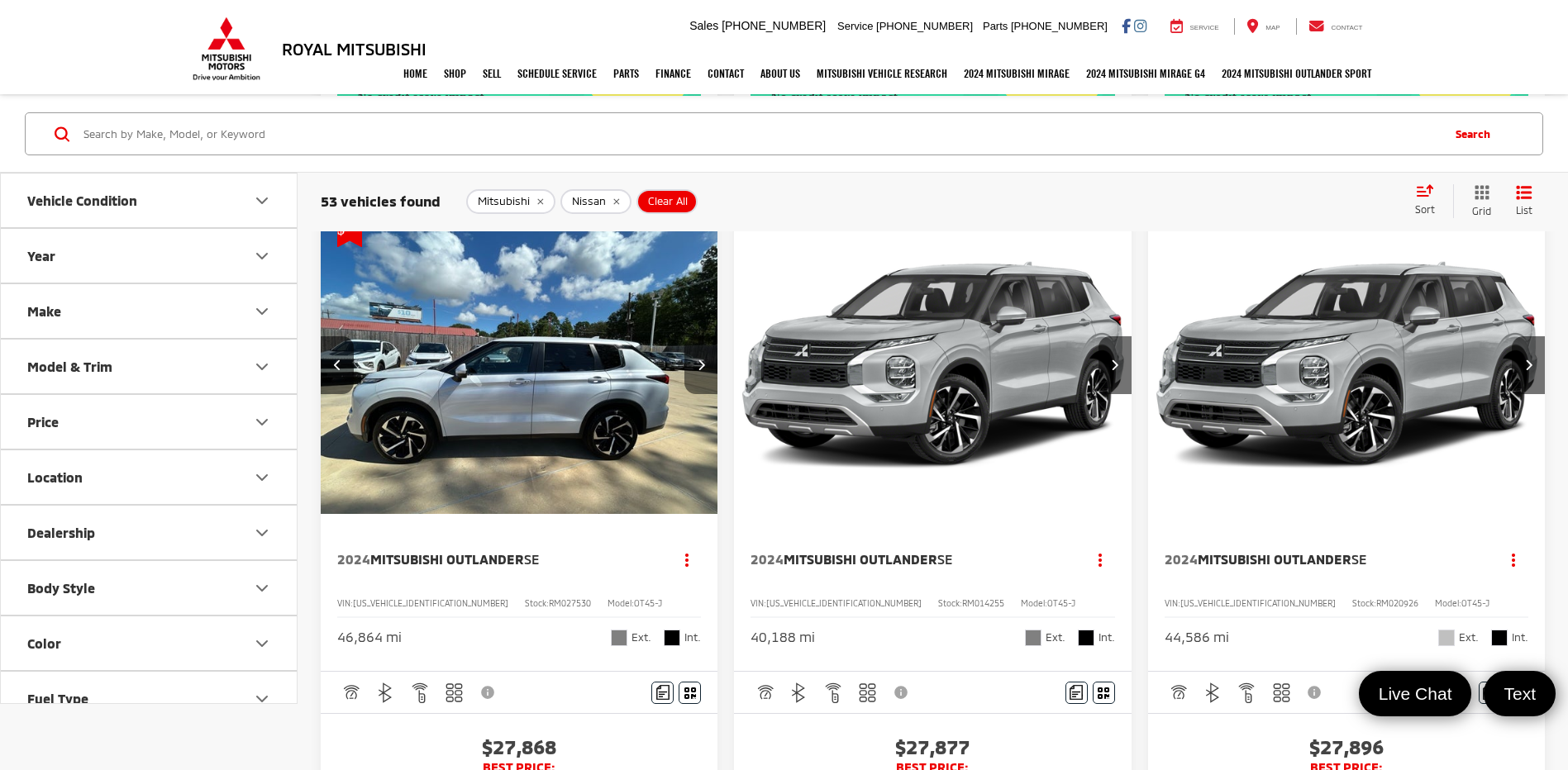
click at [710, 366] on button "Next image" at bounding box center [701, 365] width 33 height 58
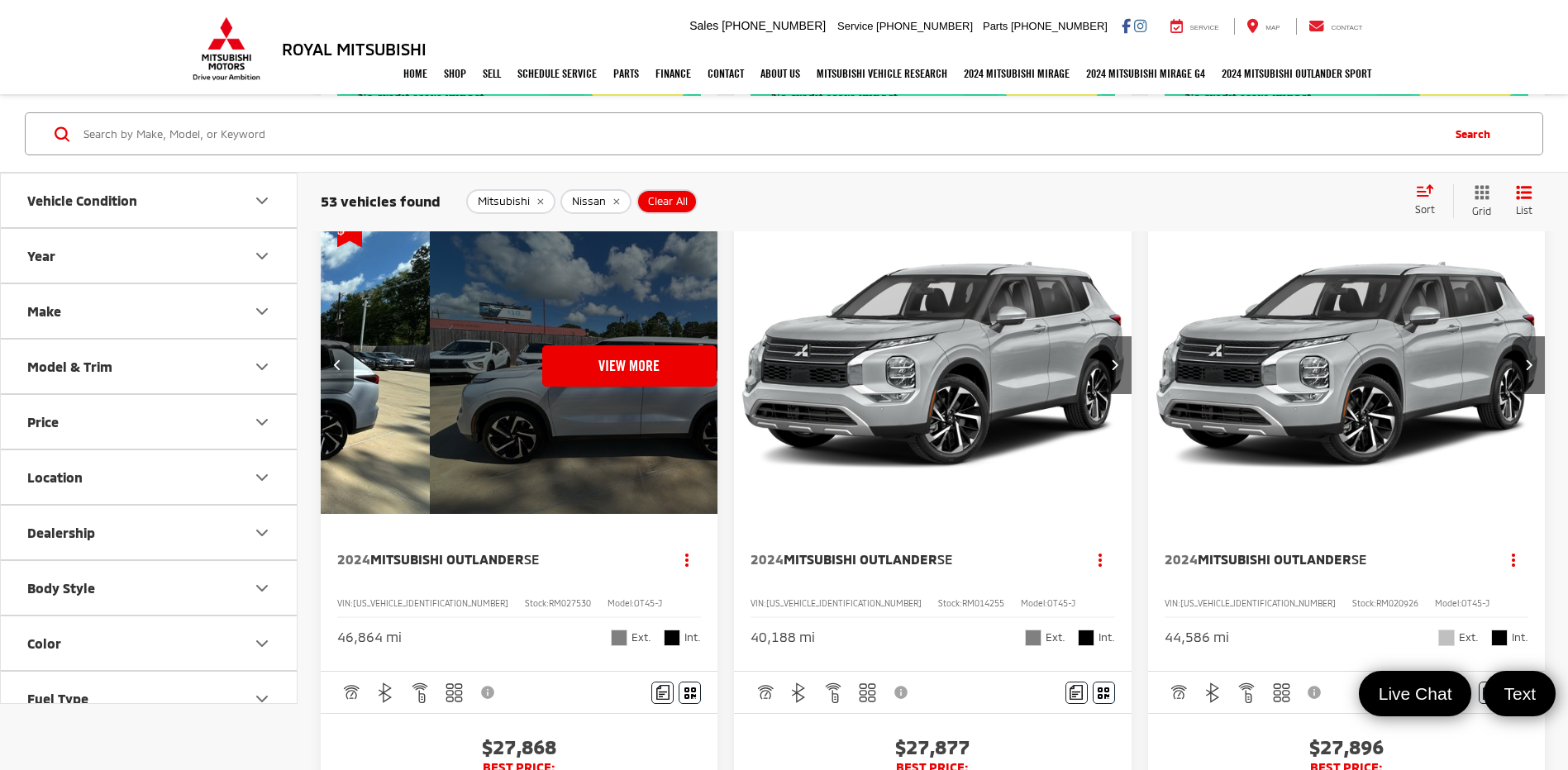
scroll to position [0, 1999]
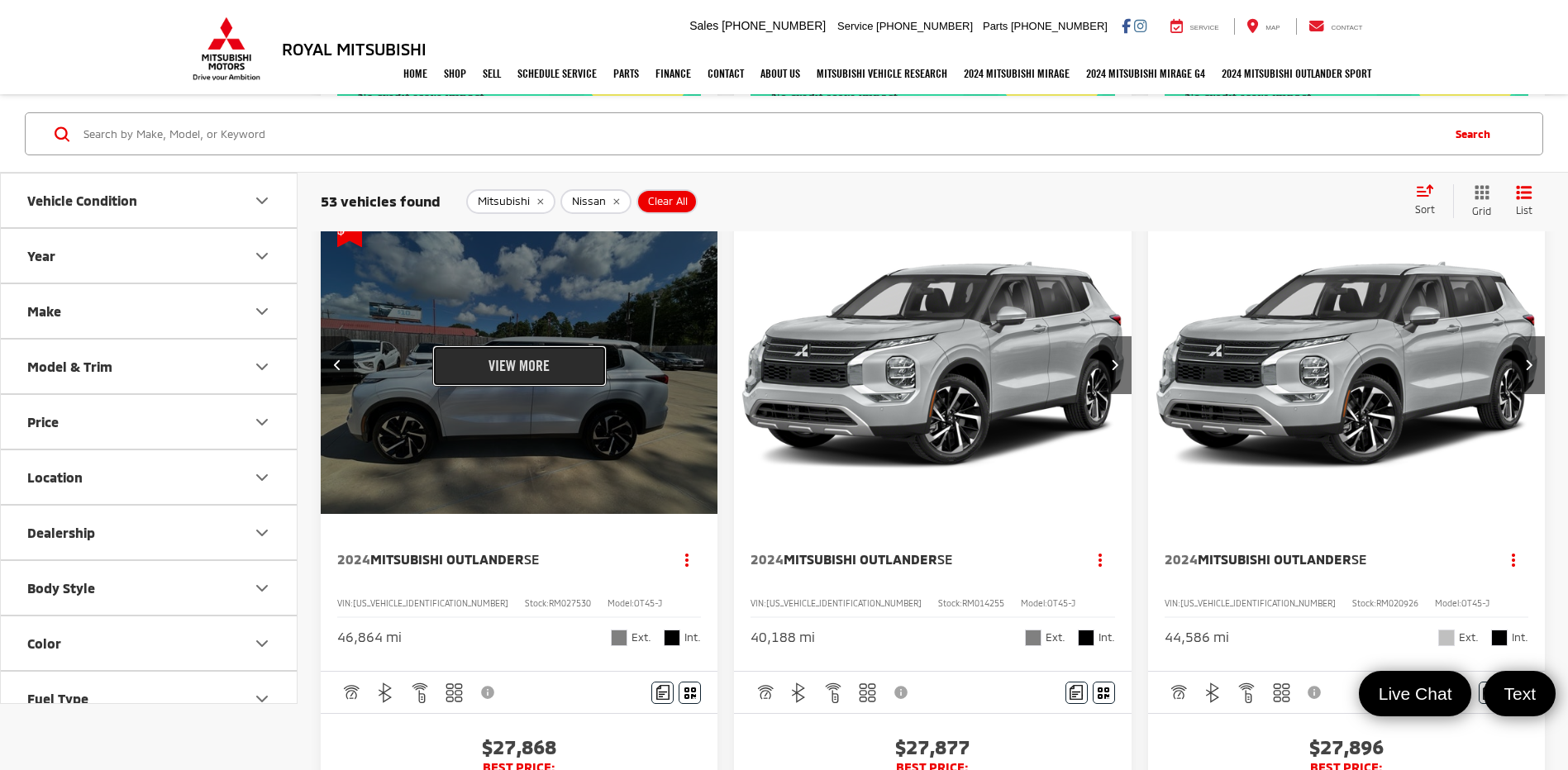
click at [544, 378] on button "View More" at bounding box center [520, 366] width 175 height 42
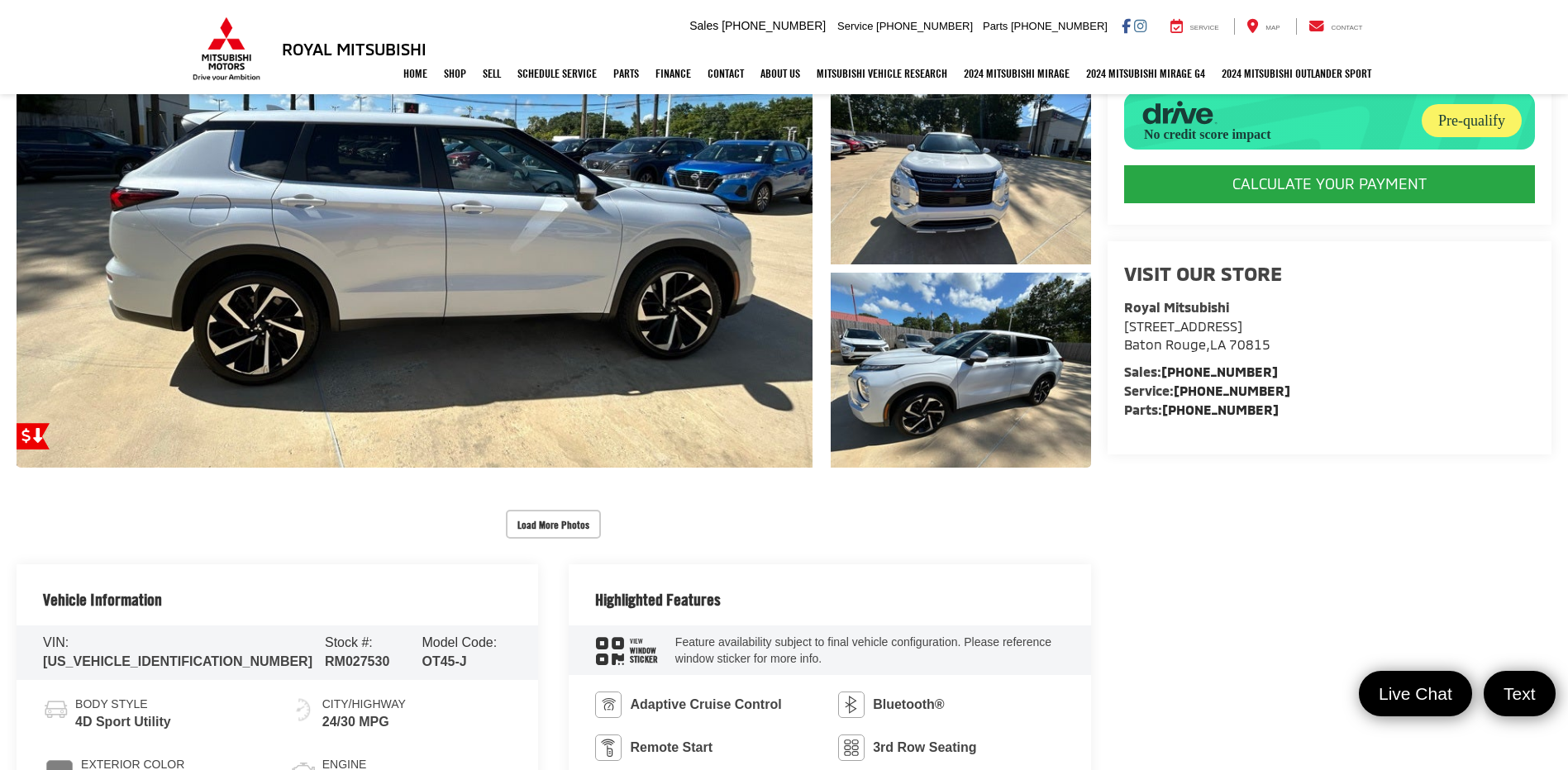
scroll to position [496, 0]
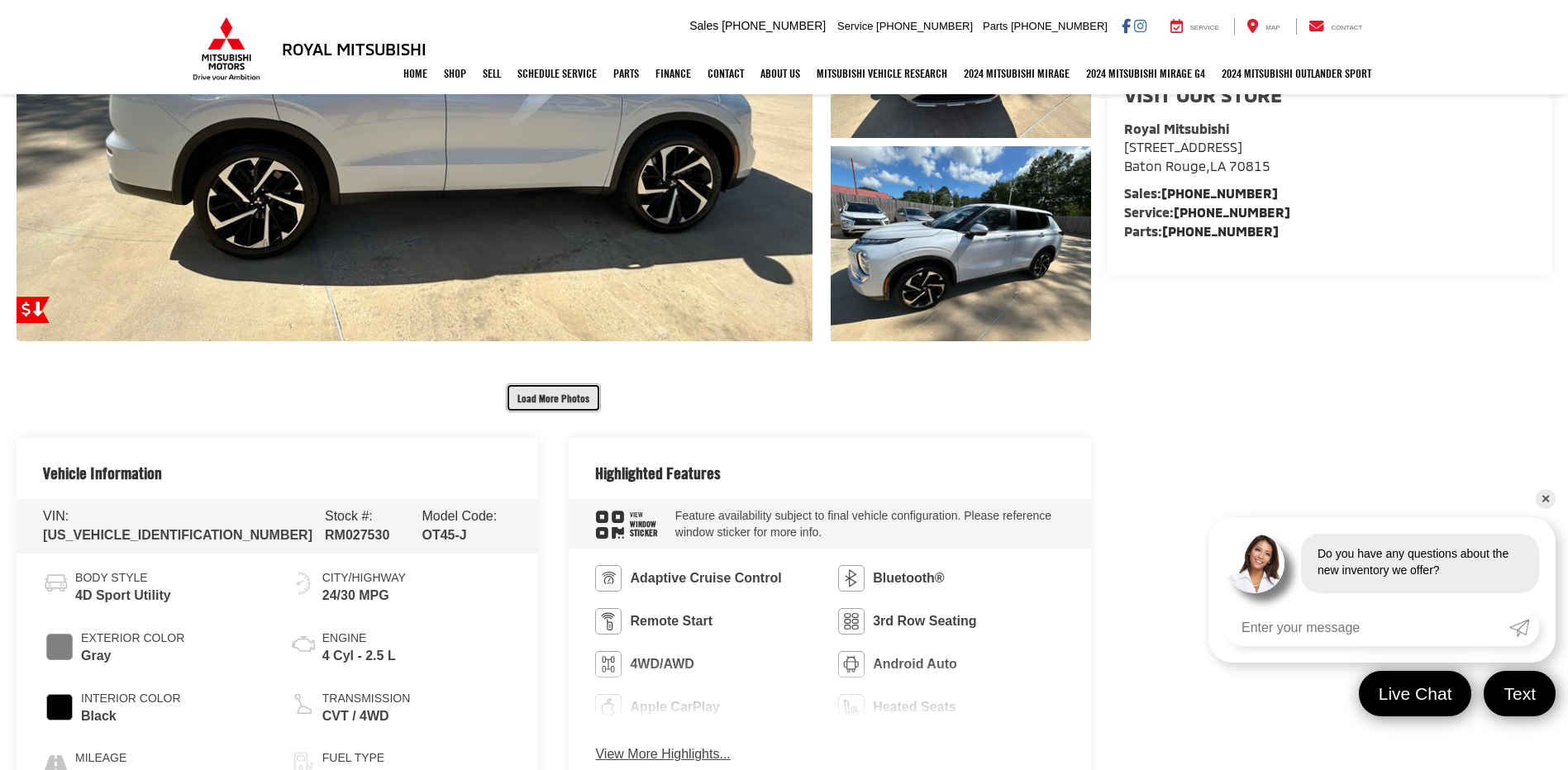
click at [554, 402] on button "Load More Photos" at bounding box center [553, 397] width 95 height 29
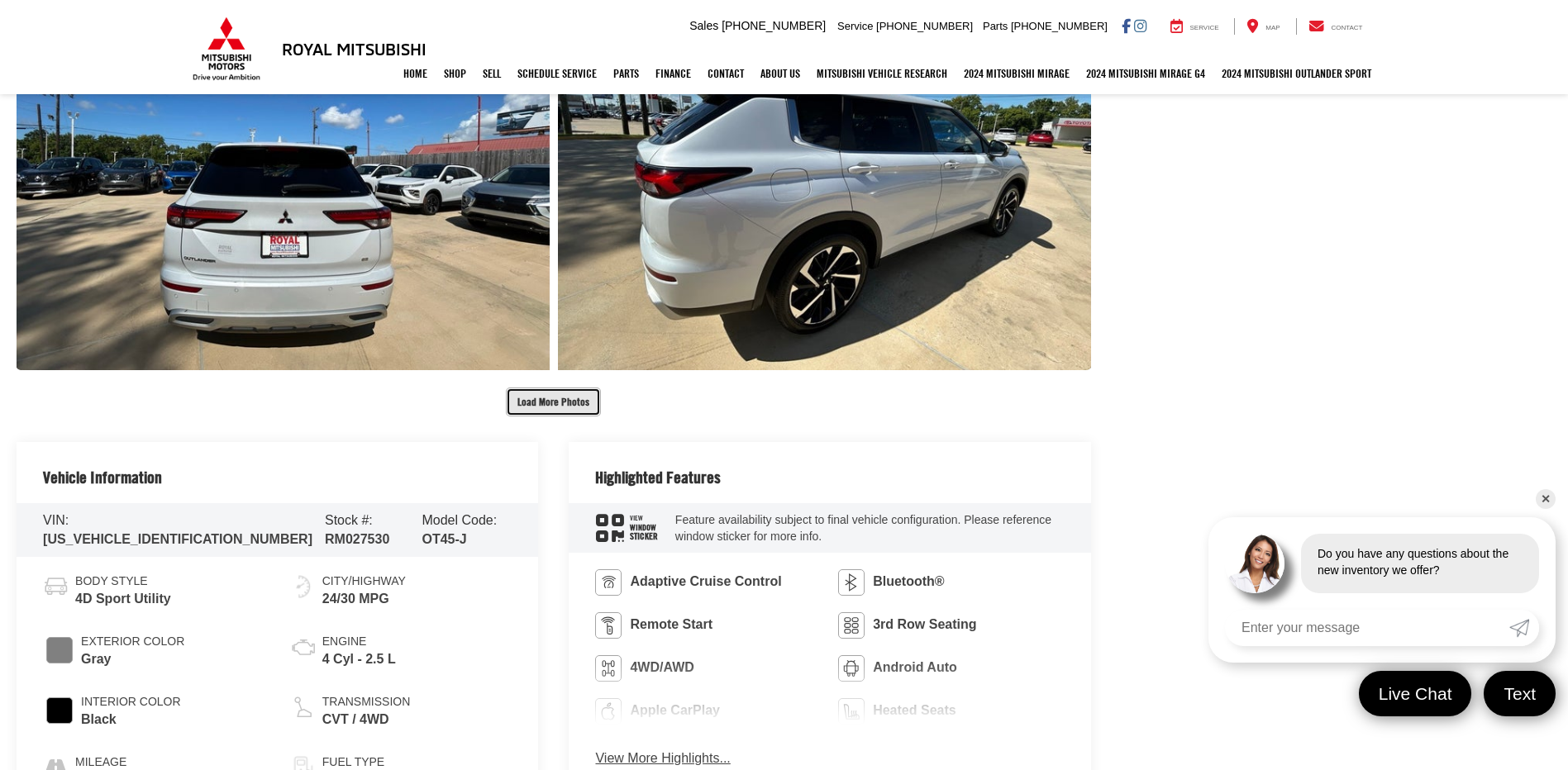
scroll to position [1488, 0]
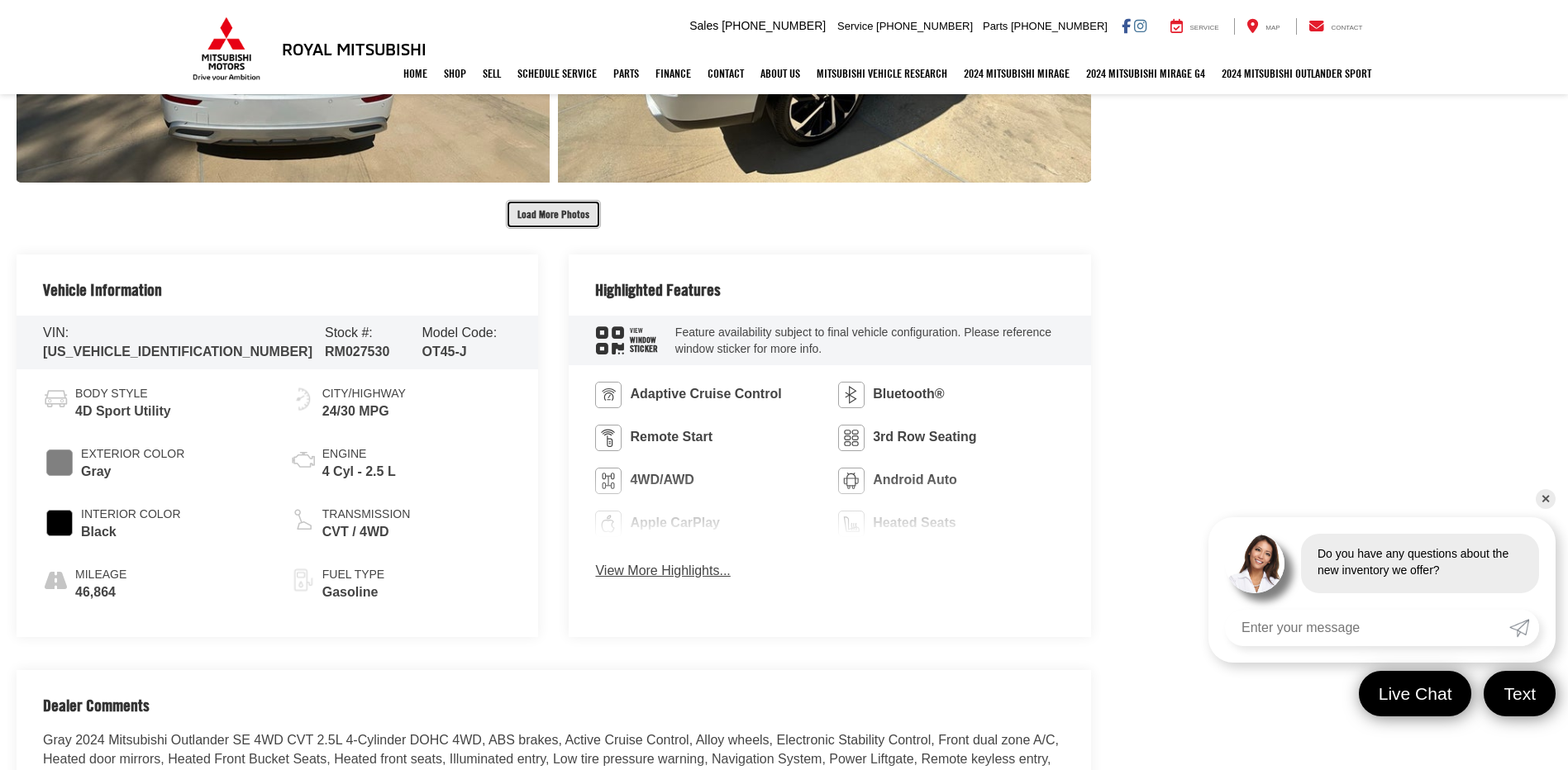
click at [565, 219] on button "Load More Photos" at bounding box center [553, 214] width 95 height 29
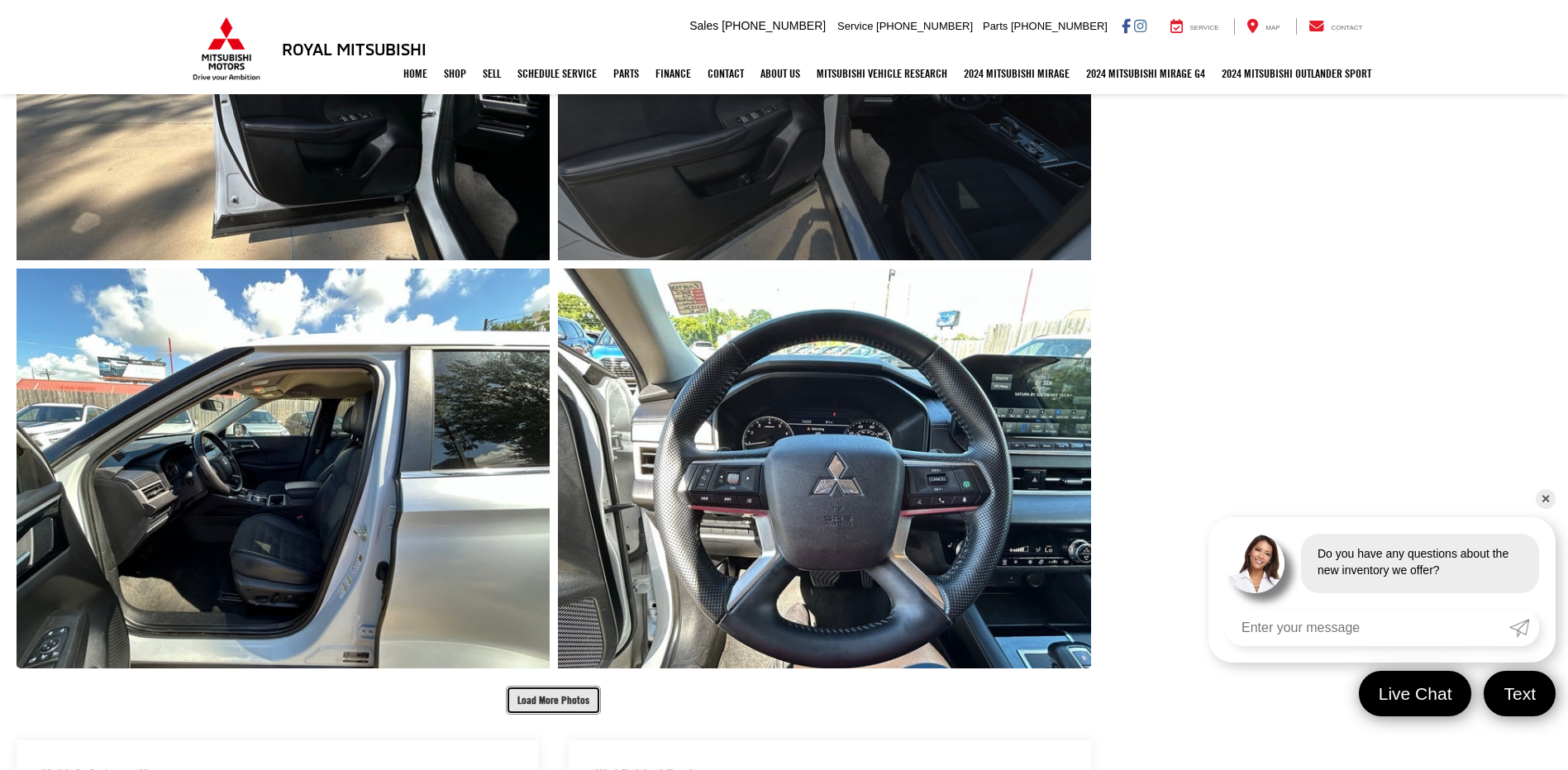
scroll to position [1901, 0]
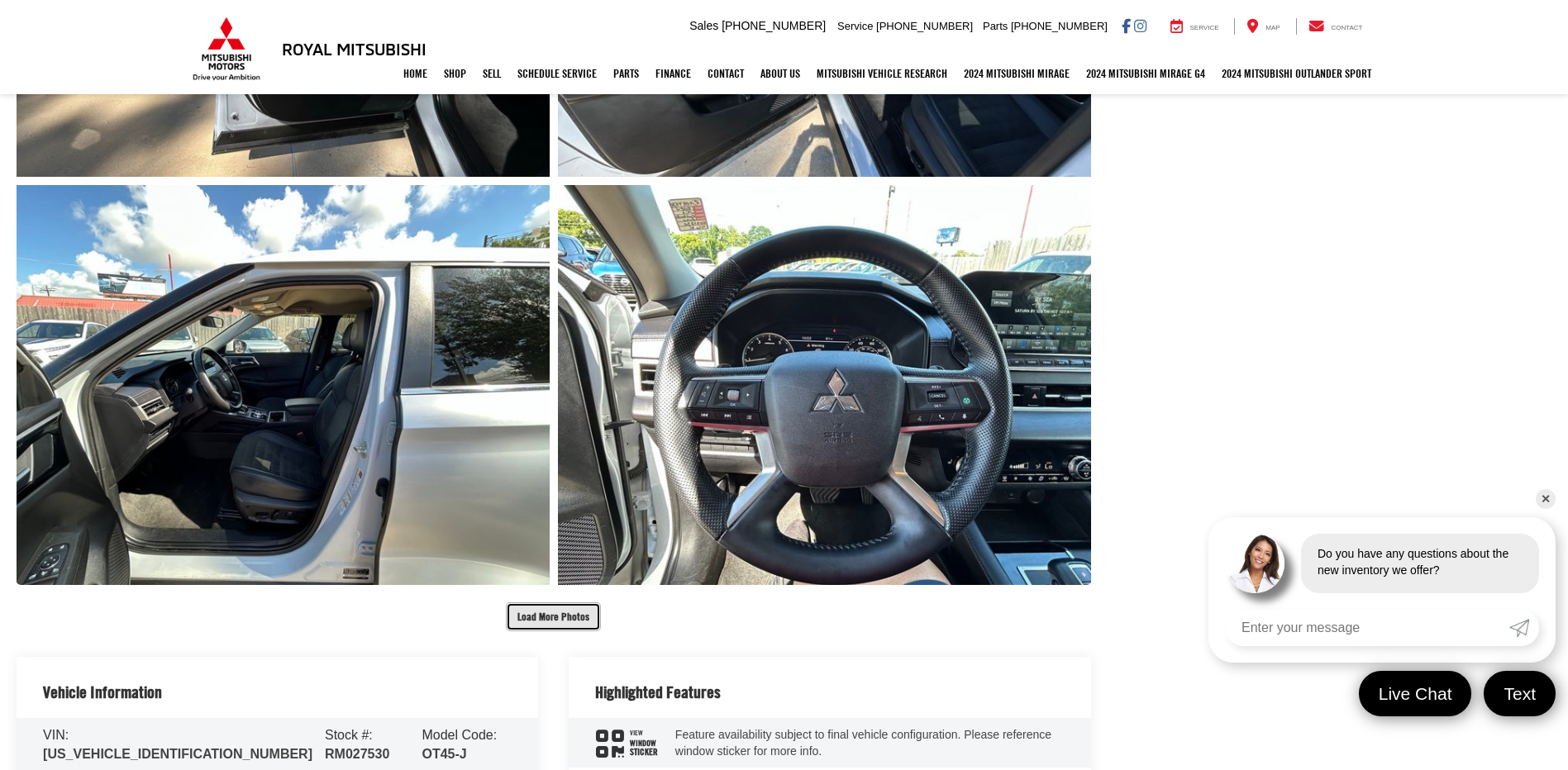
click at [577, 614] on button "Load More Photos" at bounding box center [553, 616] width 95 height 29
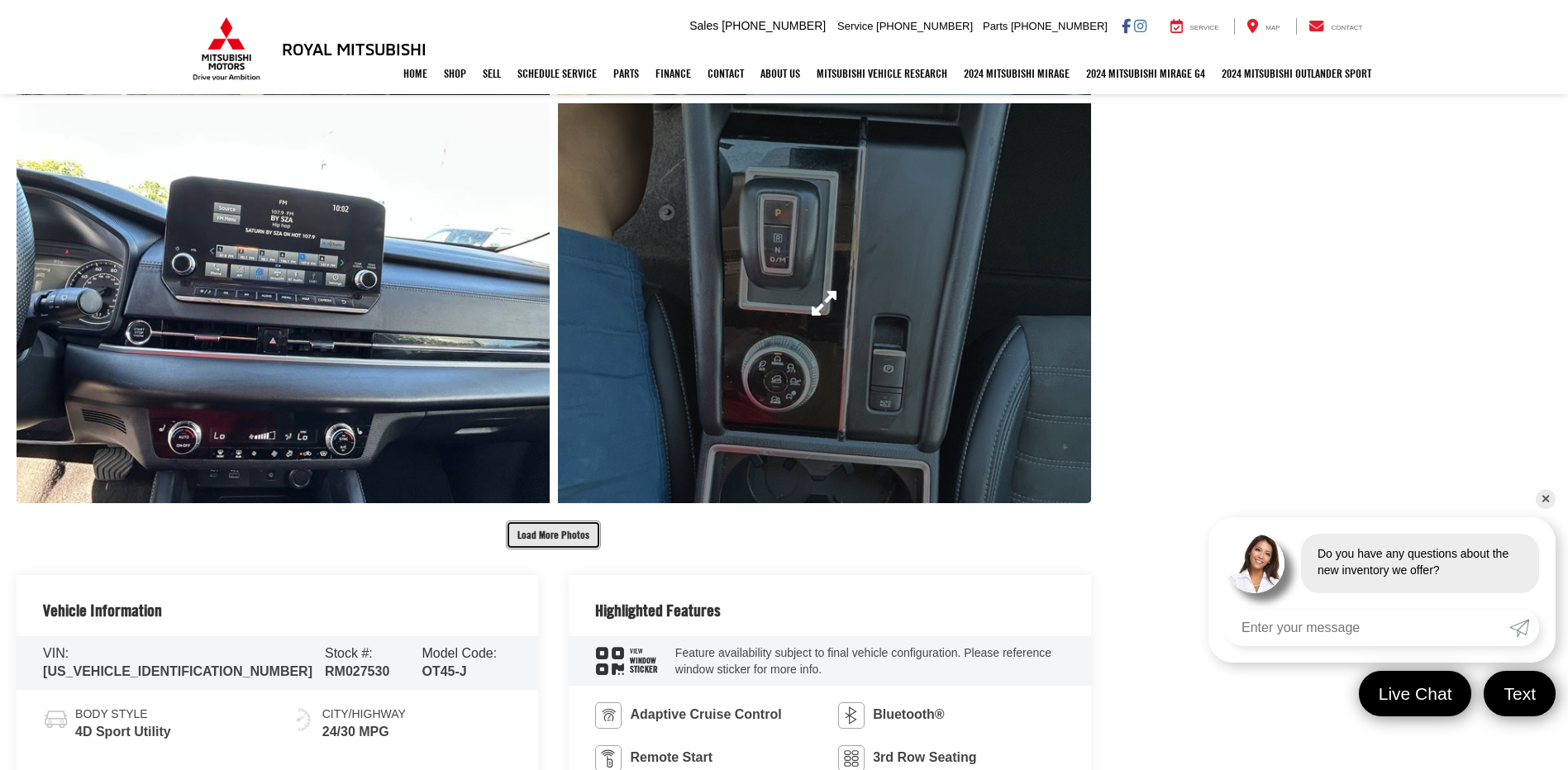
scroll to position [2811, 0]
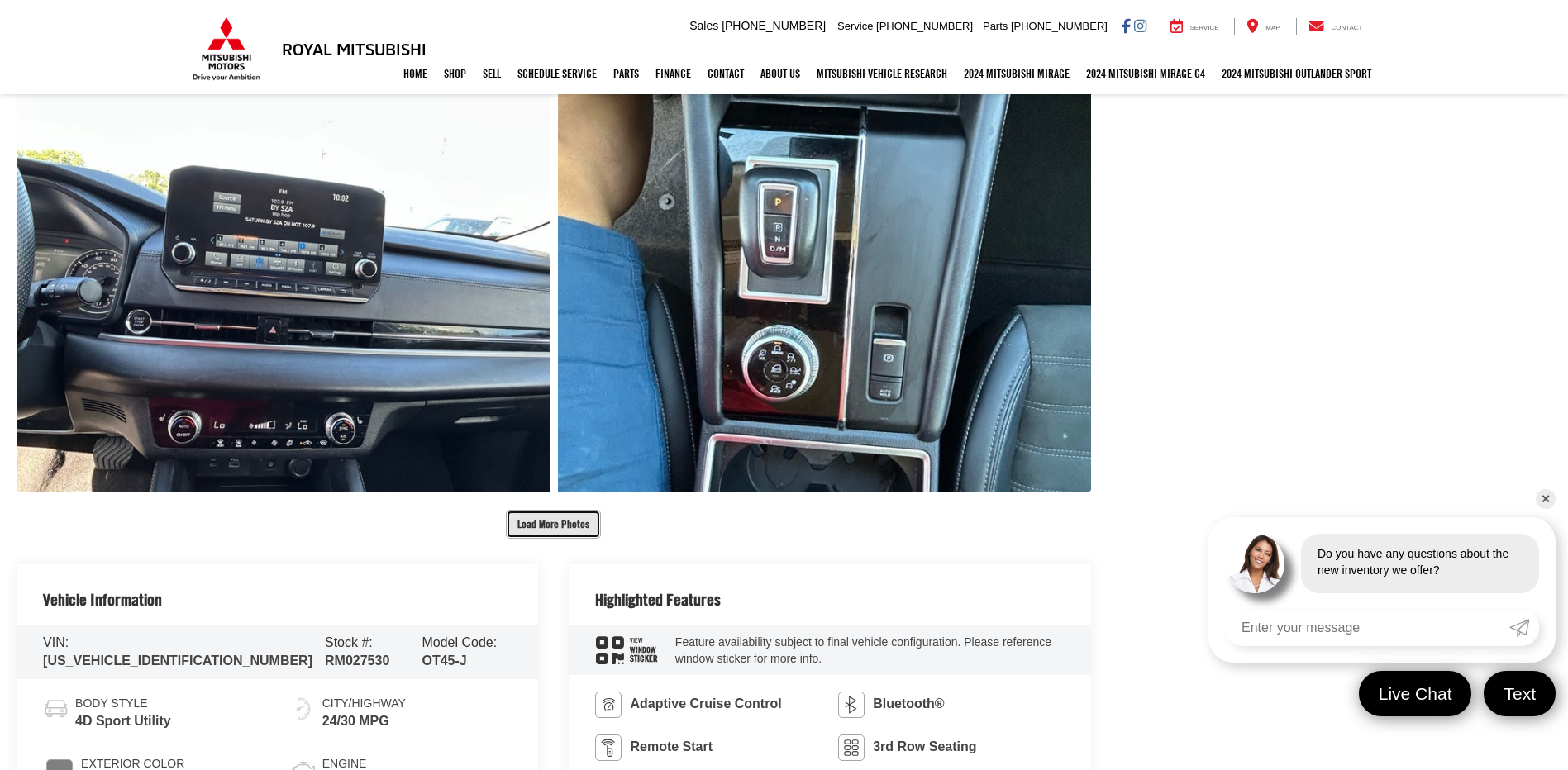
click at [549, 526] on button "Load More Photos" at bounding box center [553, 524] width 95 height 29
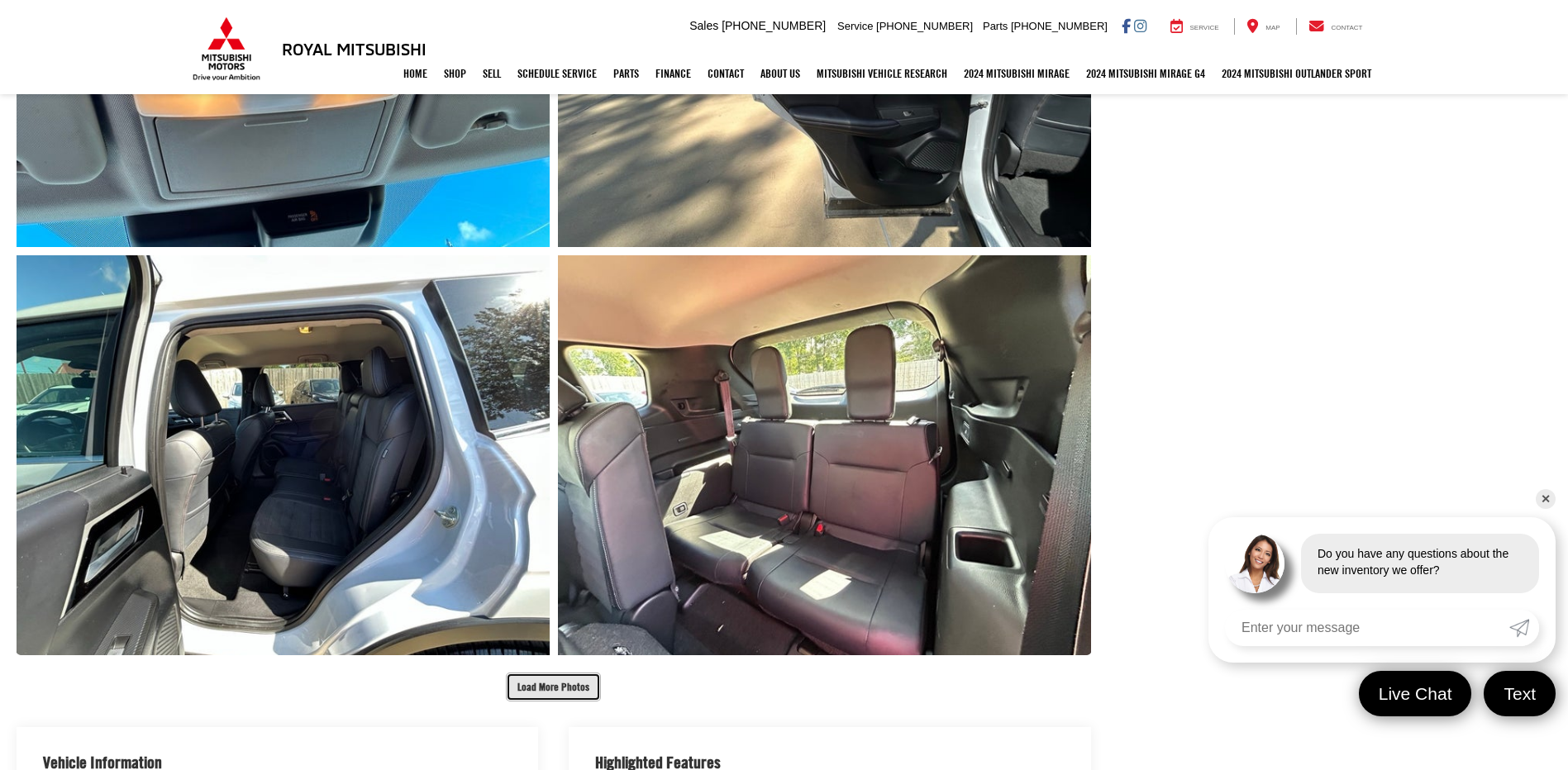
scroll to position [3472, 0]
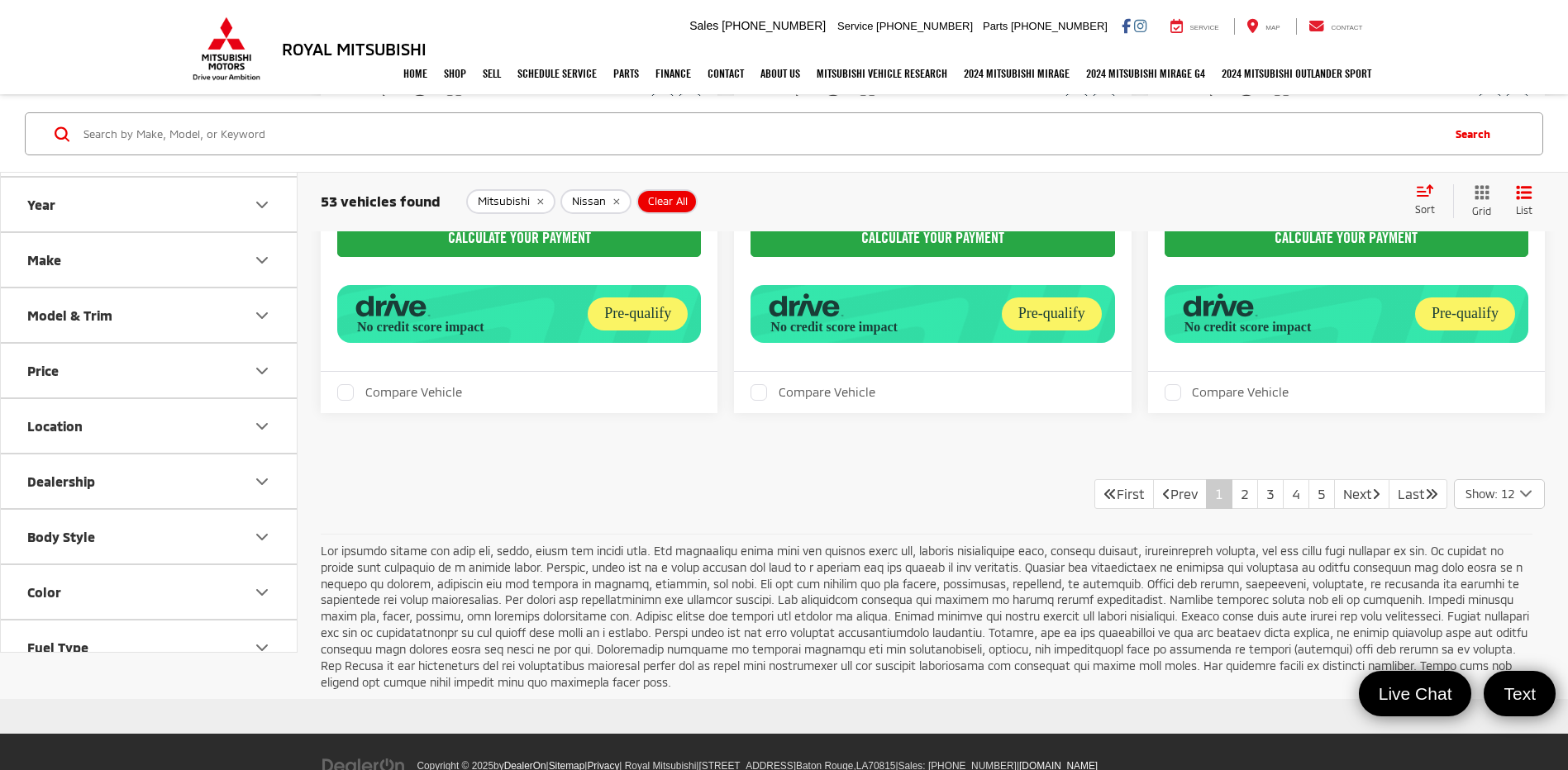
scroll to position [3113, 0]
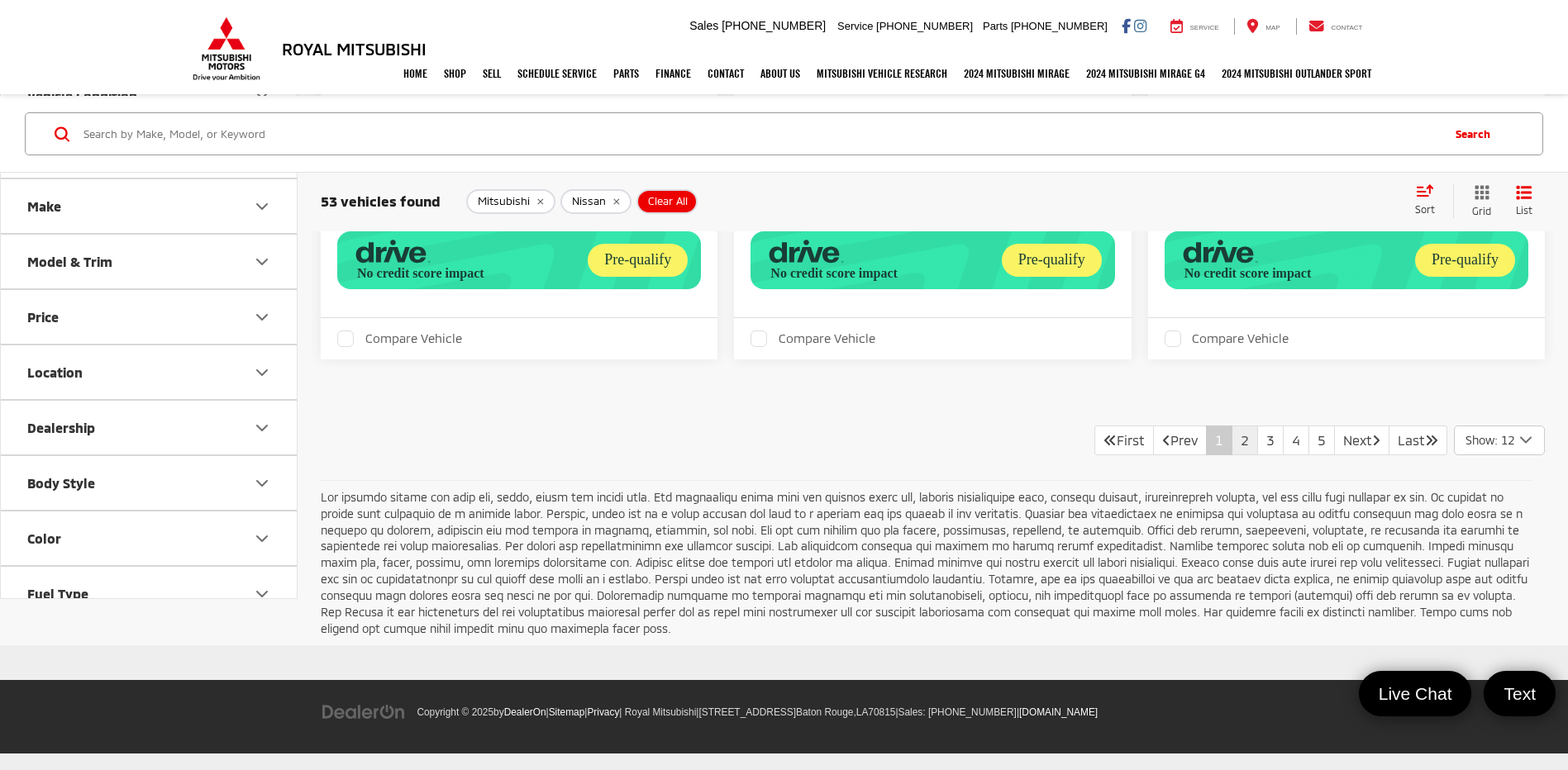
click at [1234, 434] on link "2" at bounding box center [1245, 440] width 27 height 29
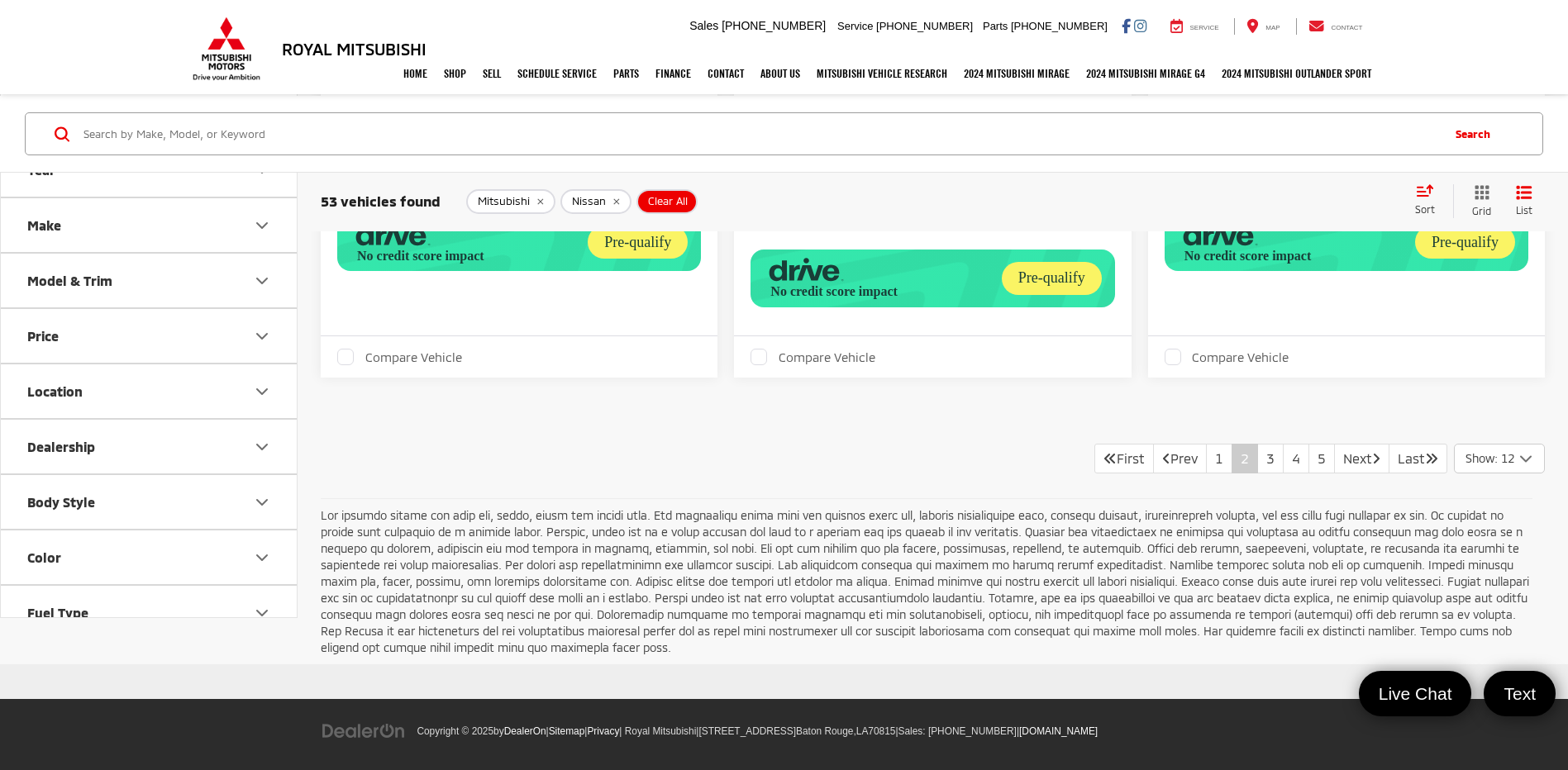
scroll to position [3528, 0]
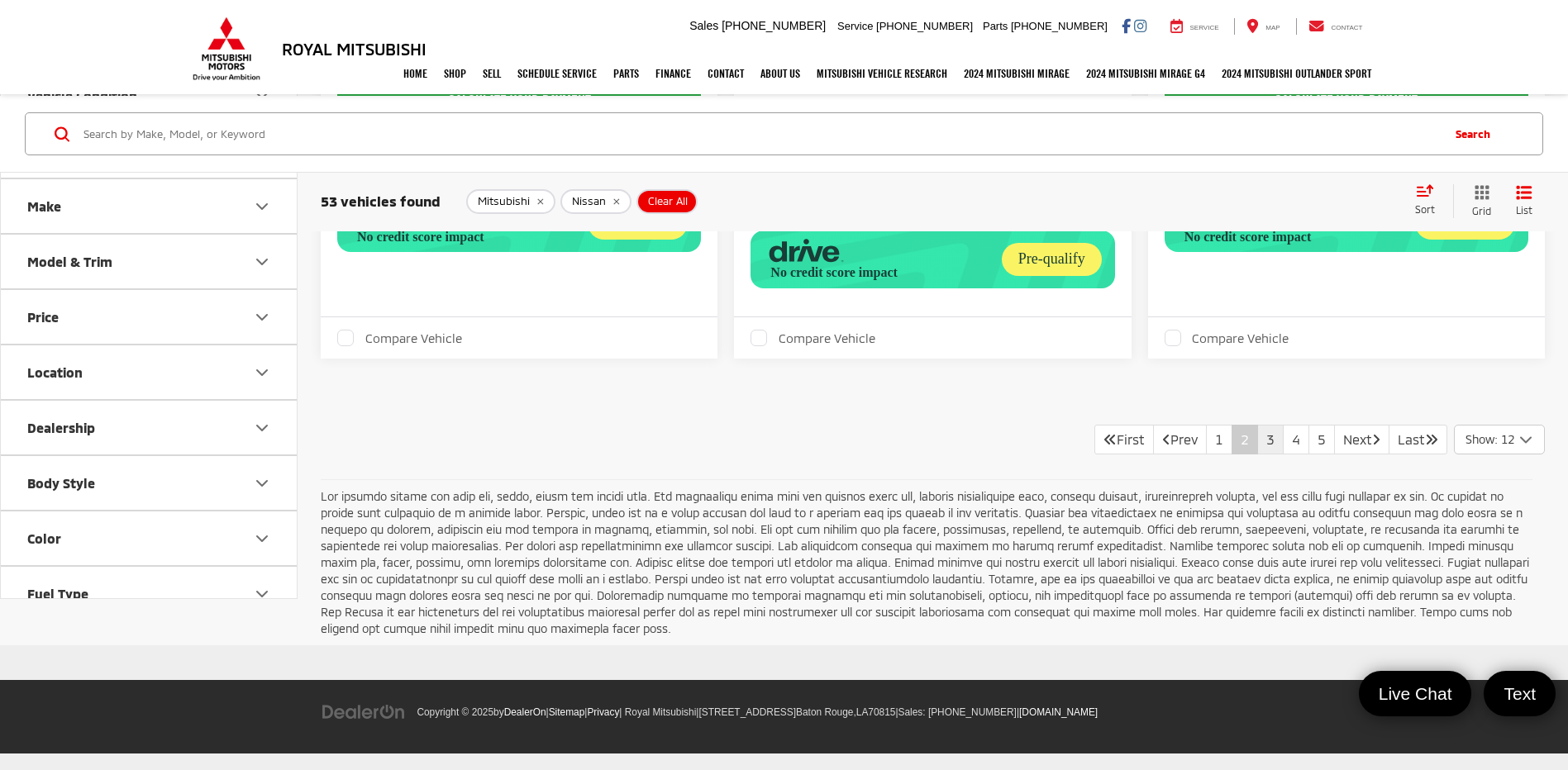
click at [1258, 437] on link "3" at bounding box center [1271, 439] width 27 height 29
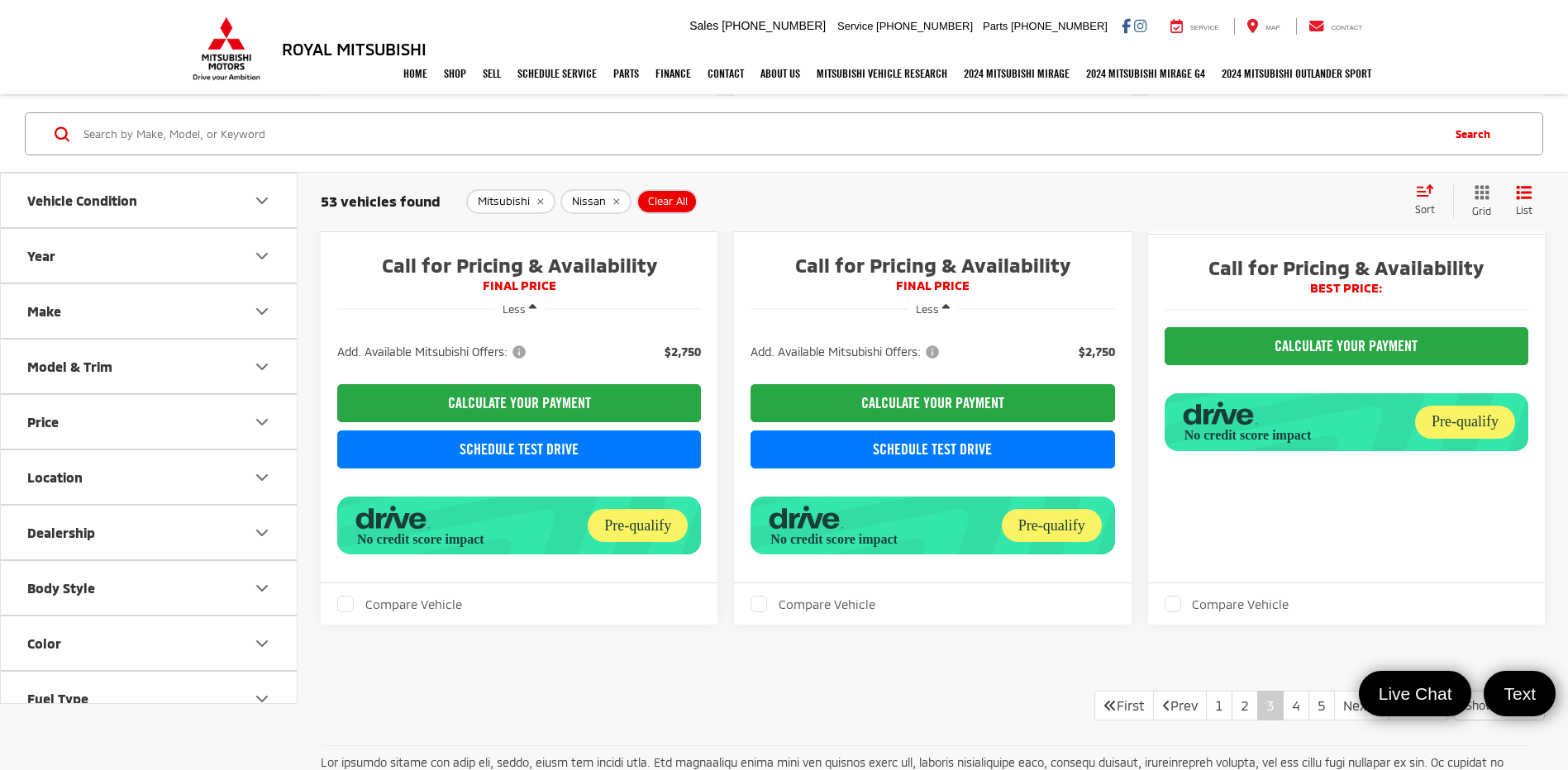
scroll to position [3389, 0]
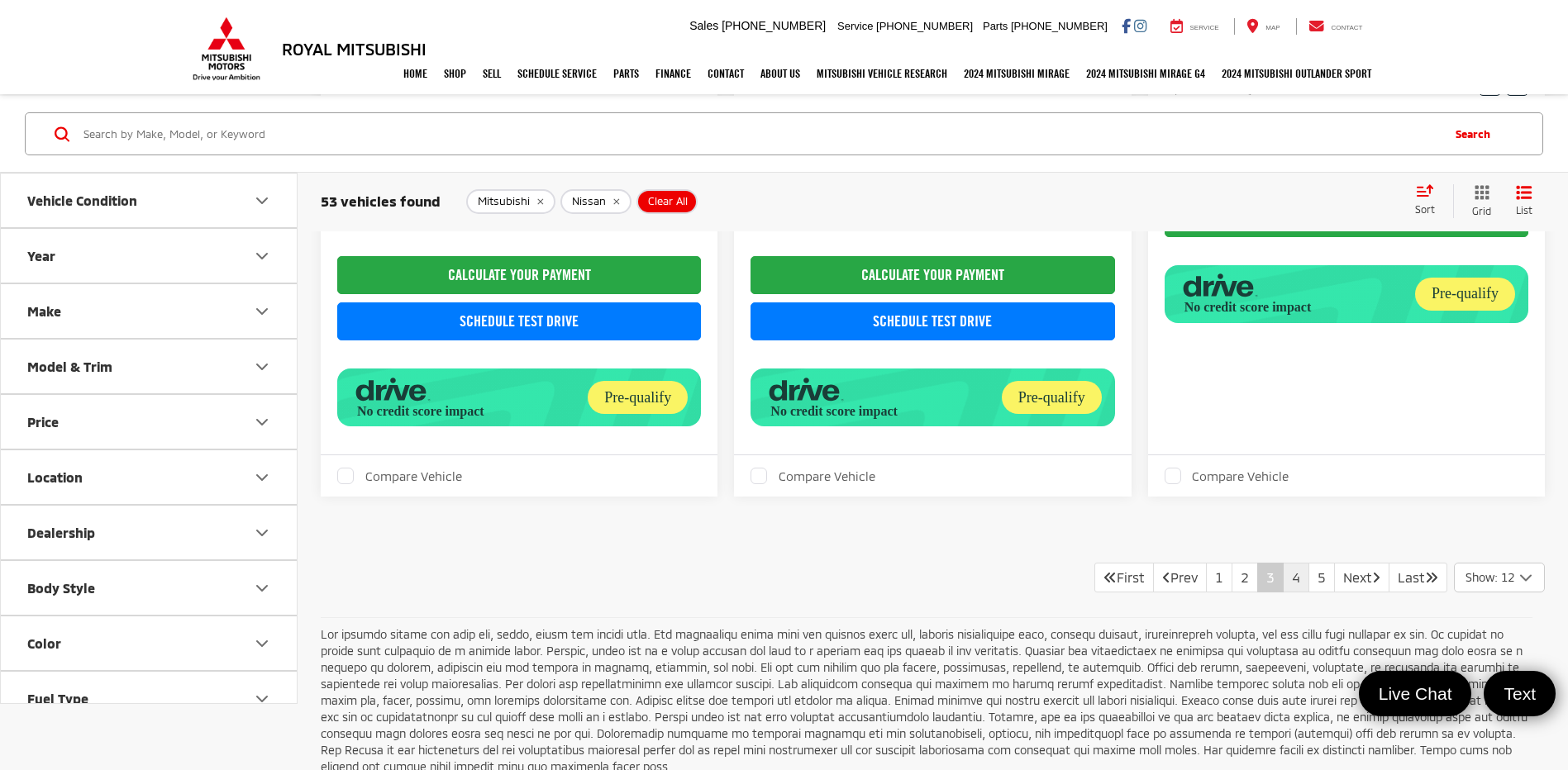
click at [1285, 577] on link "4" at bounding box center [1297, 578] width 27 height 29
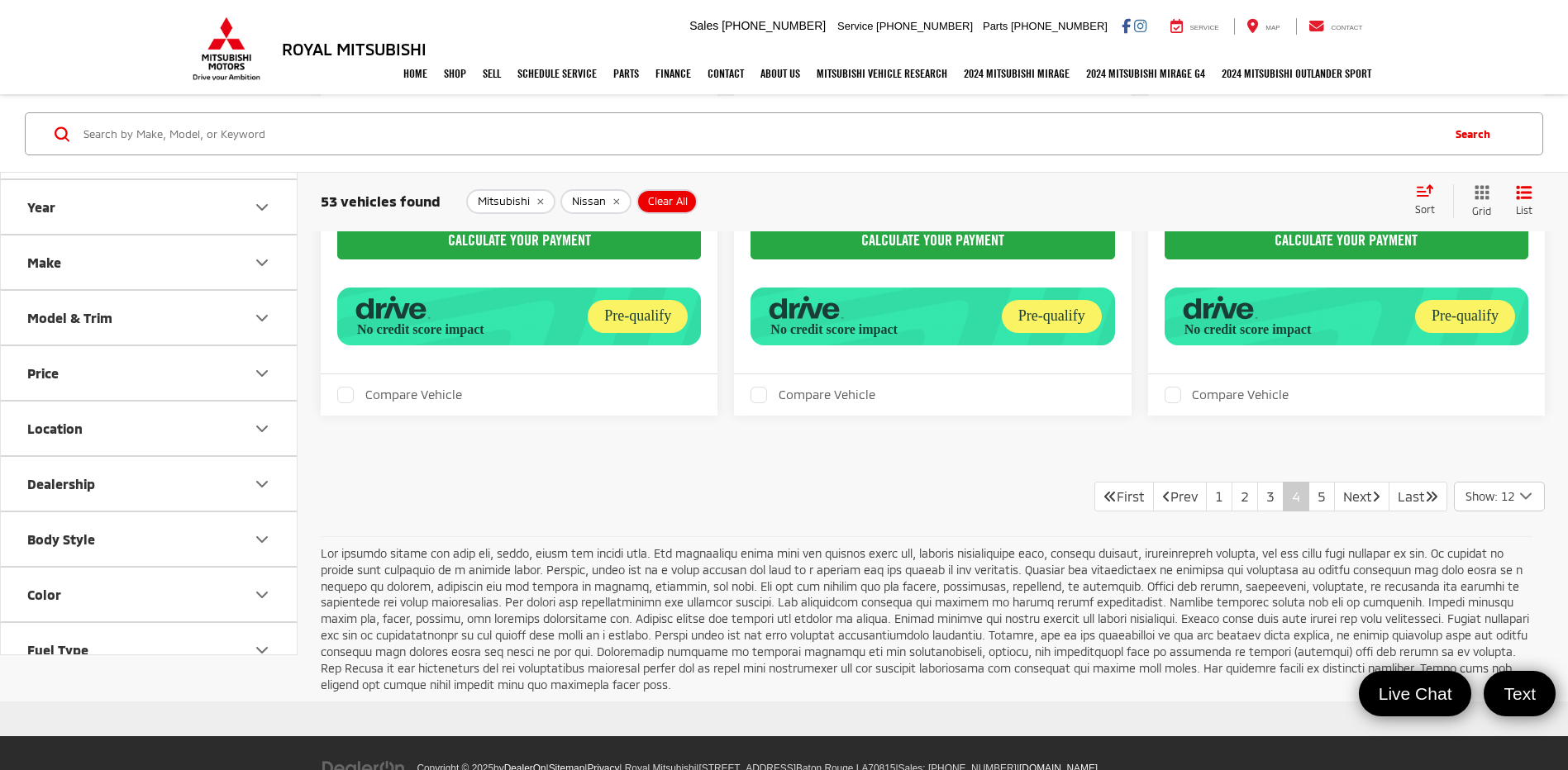
scroll to position [3058, 0]
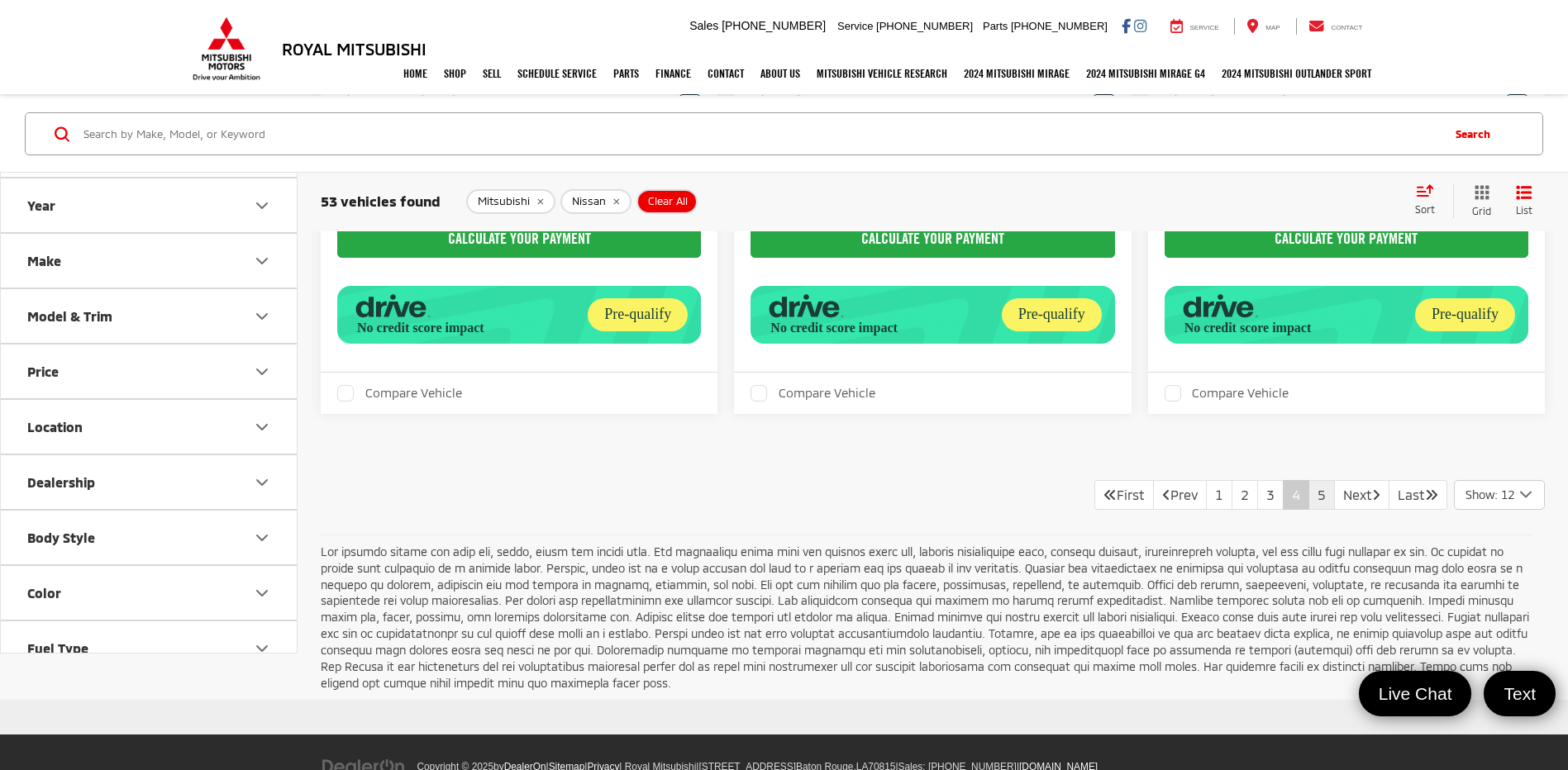
click at [1309, 496] on link "5" at bounding box center [1322, 494] width 27 height 29
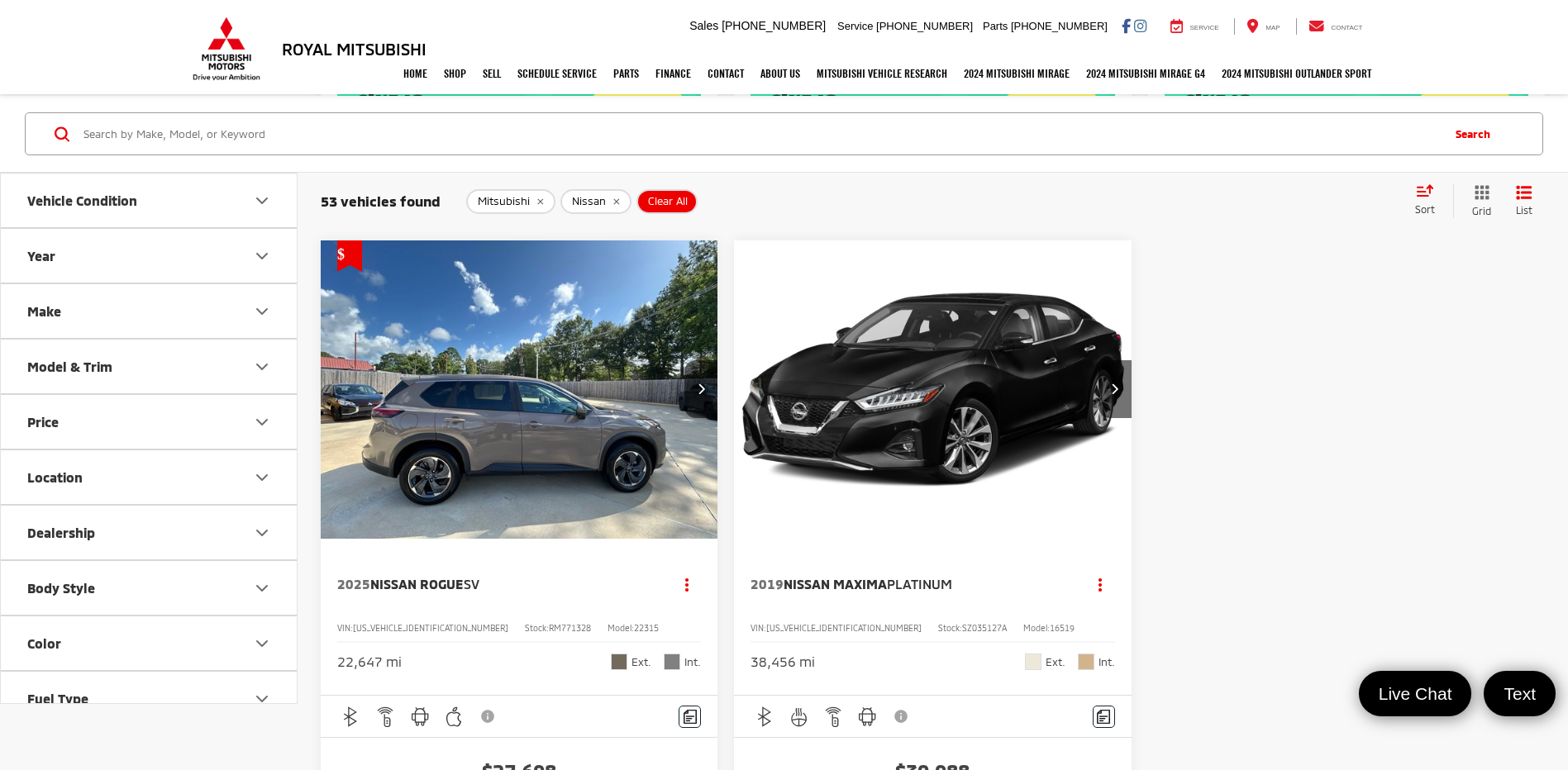
scroll to position [827, 0]
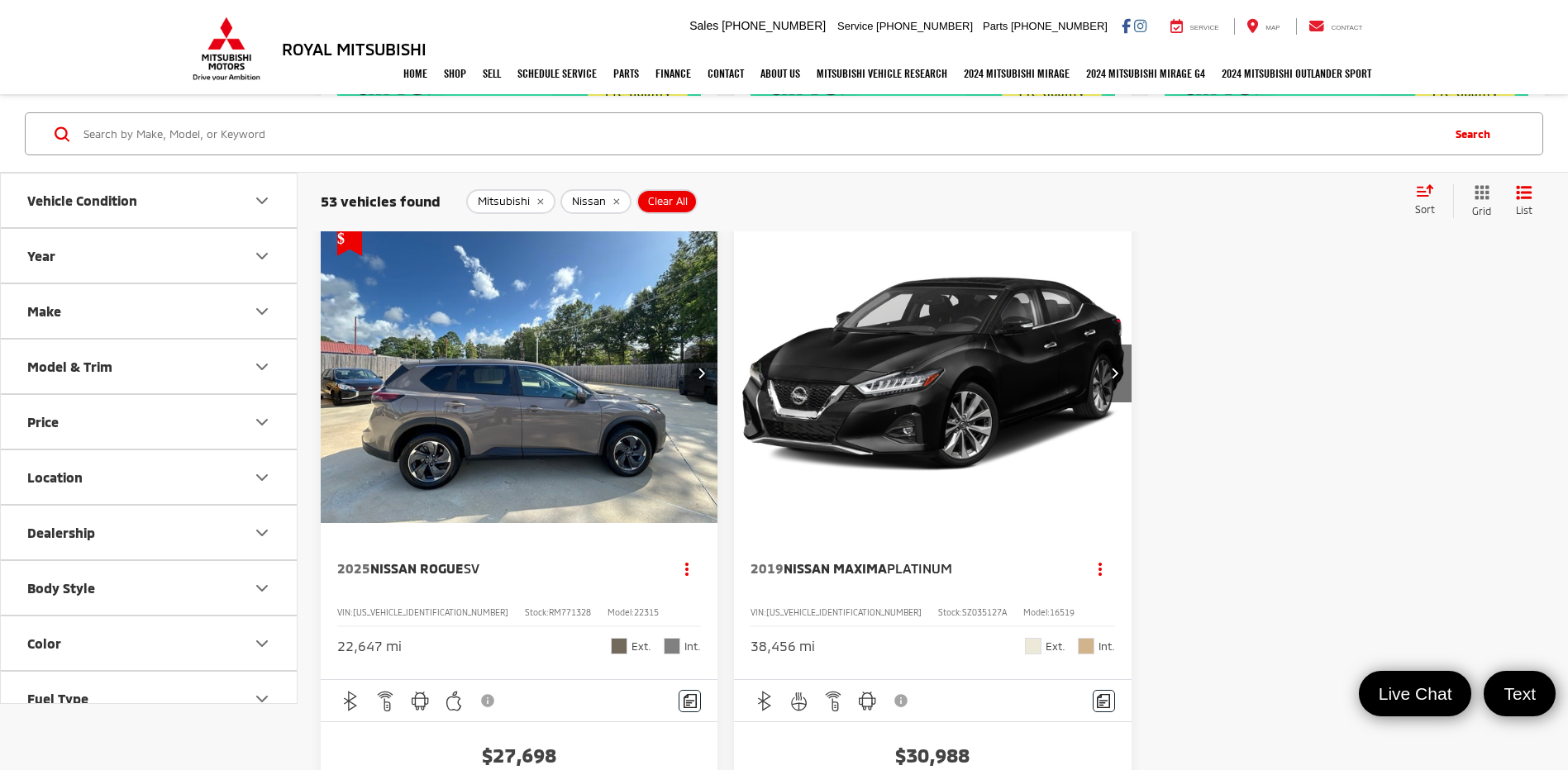
click at [274, 303] on button "Make" at bounding box center [150, 311] width 298 height 54
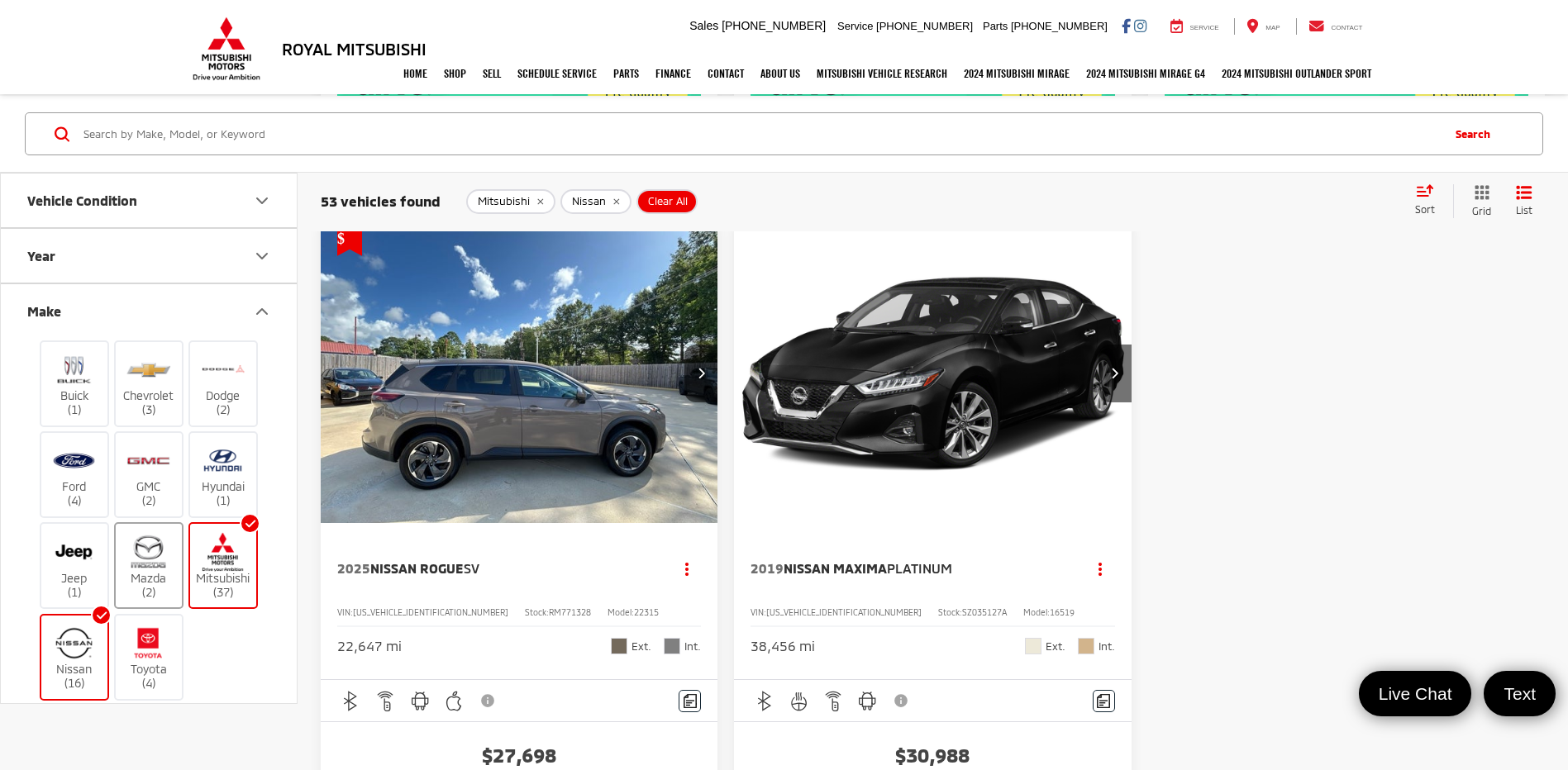
drag, startPoint x: 229, startPoint y: 589, endPoint x: 149, endPoint y: 609, distance: 82.5
click at [229, 589] on label "Mitsubishi (37)" at bounding box center [223, 566] width 67 height 67
click at [0, 0] on input "Mitsubishi (37)" at bounding box center [0, 0] width 0 height 0
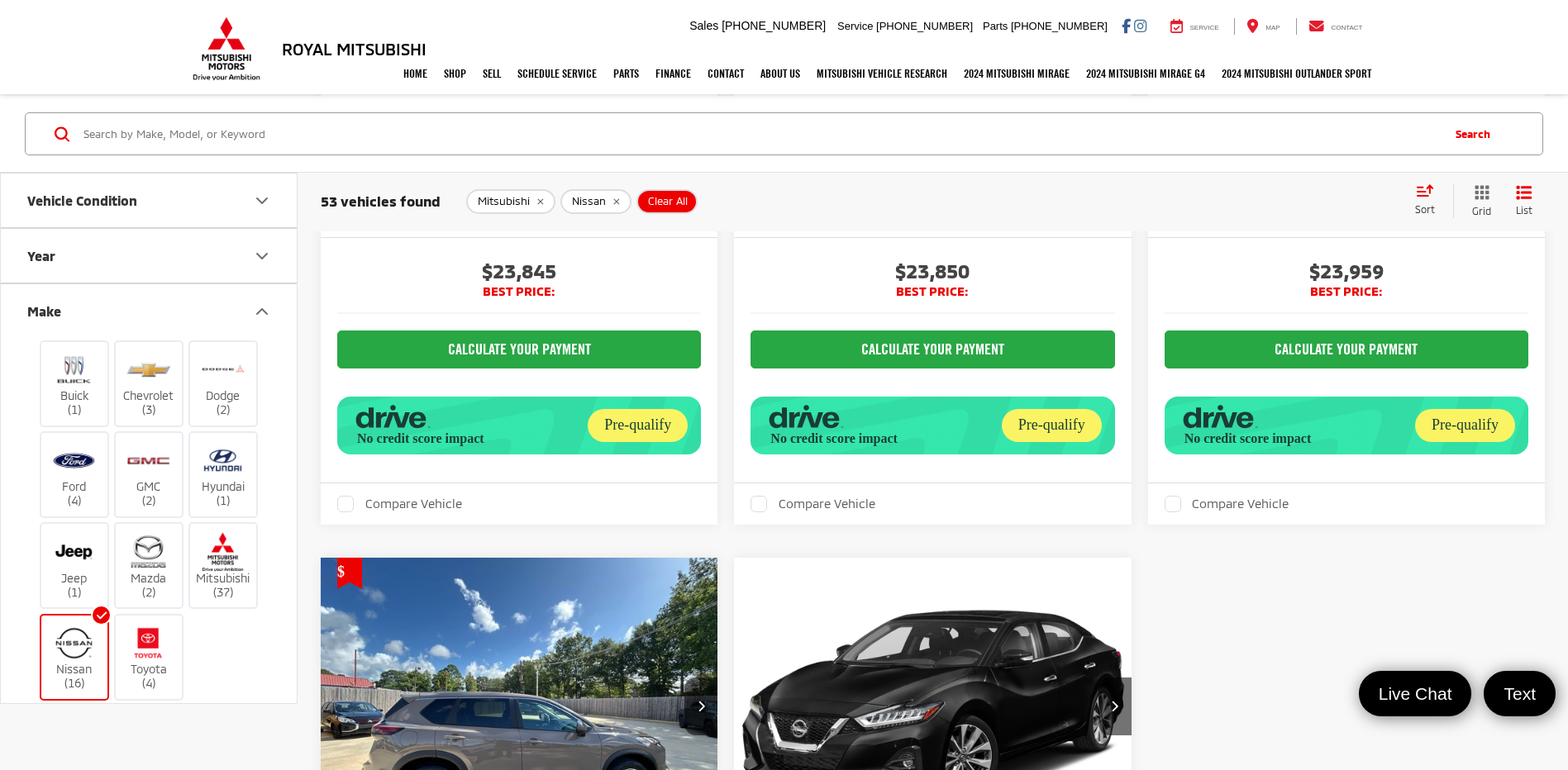
click at [80, 661] on img at bounding box center [74, 643] width 46 height 39
click at [0, 0] on input "Nissan (16)" at bounding box center [0, 0] width 0 height 0
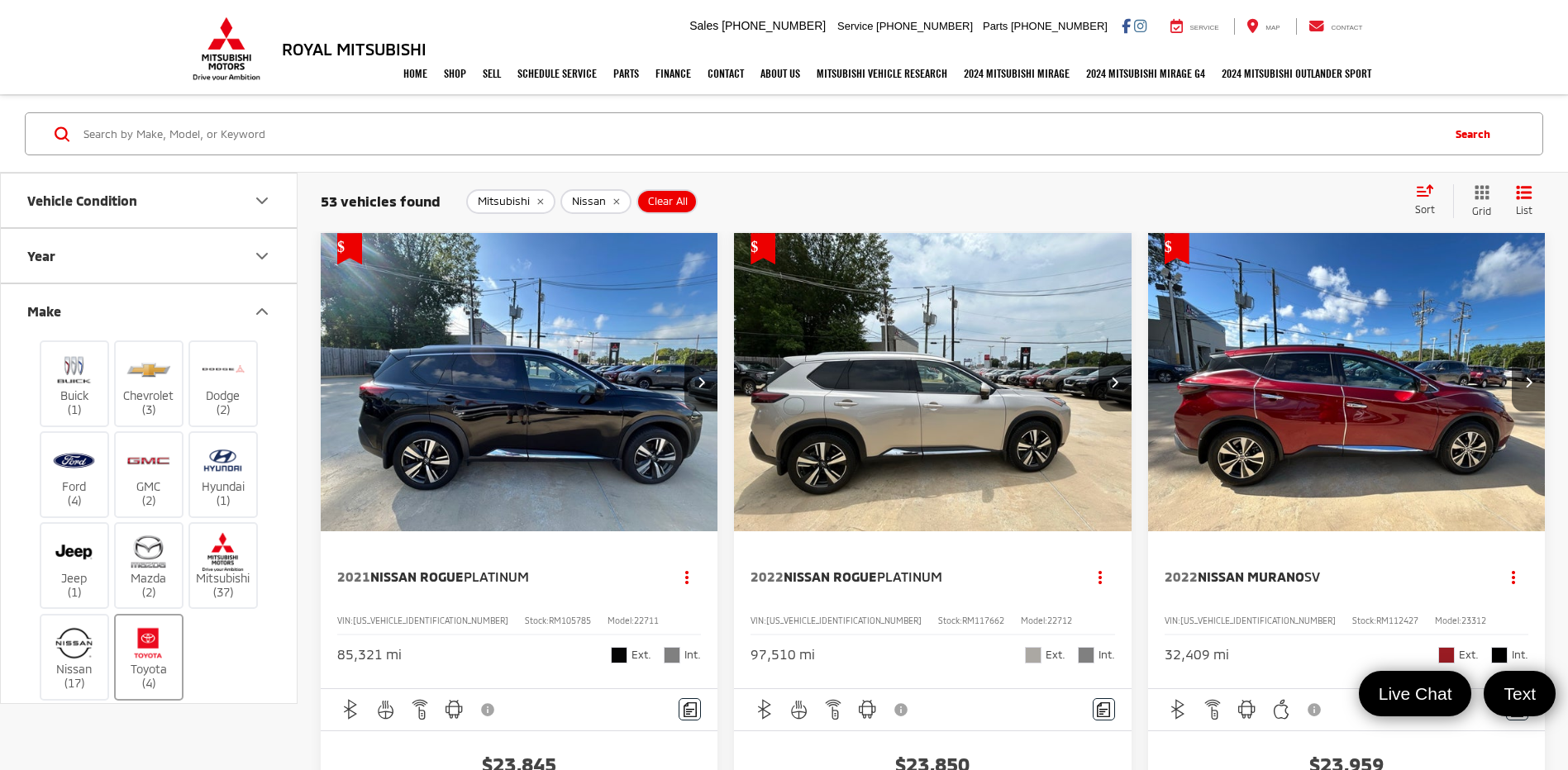
click at [141, 652] on img at bounding box center [148, 643] width 46 height 39
click at [0, 0] on input "Toyota (4)" at bounding box center [0, 0] width 0 height 0
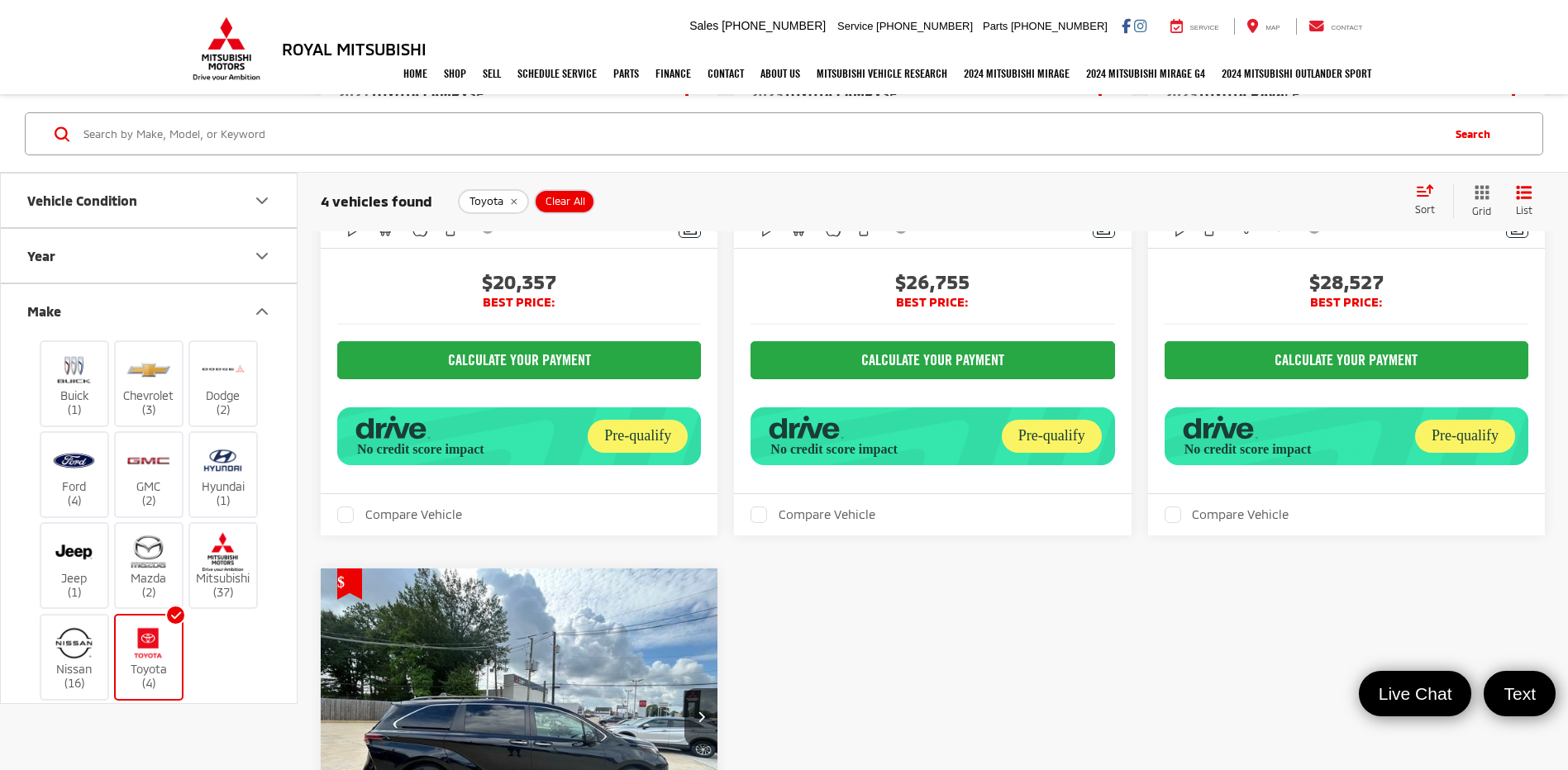
scroll to position [413, 0]
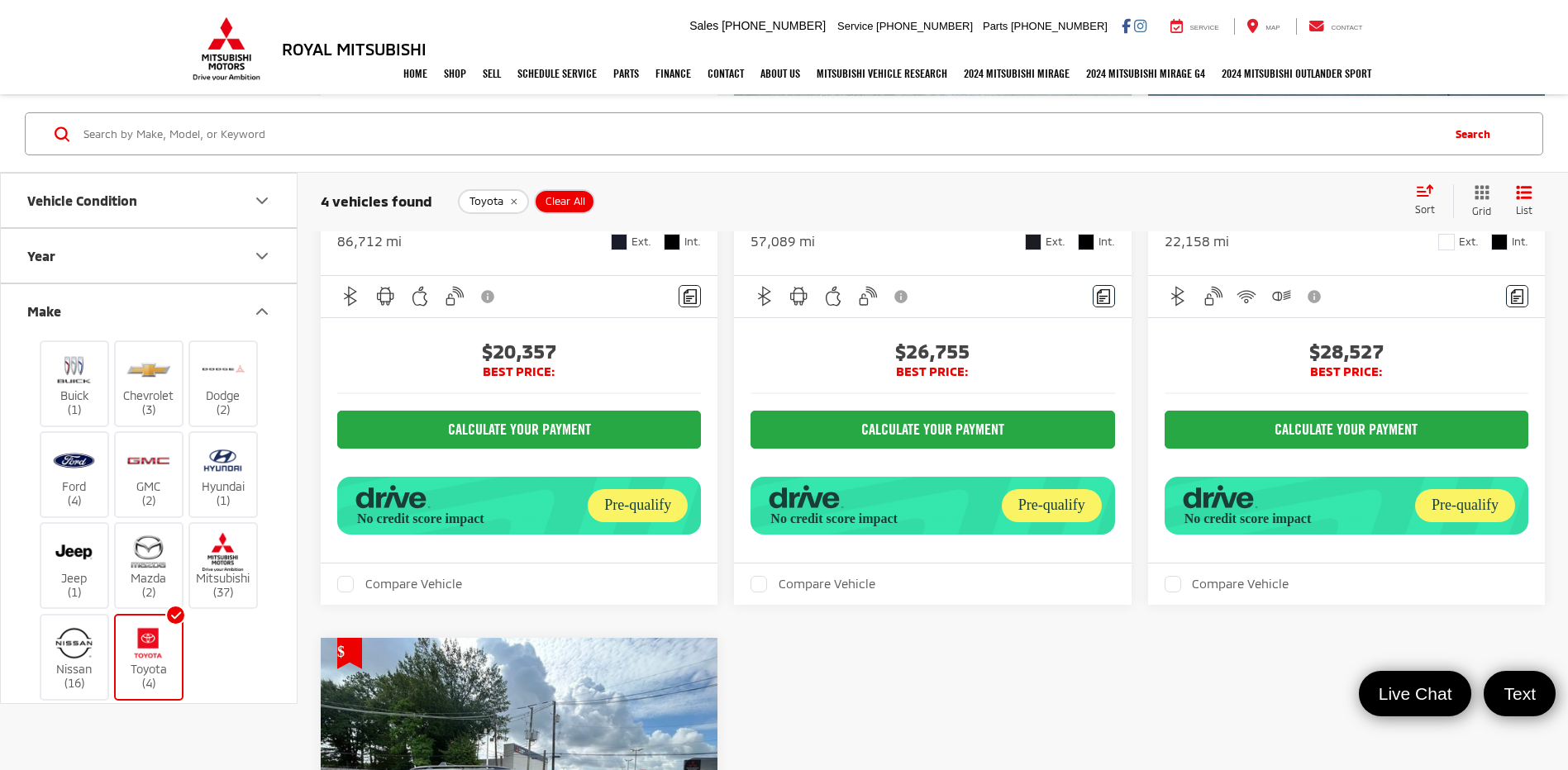
click at [163, 673] on label "Toyota (4)" at bounding box center [149, 657] width 67 height 67
click at [0, 0] on input "Toyota (4)" at bounding box center [0, 0] width 0 height 0
